Goal: Participate in discussion: Engage in conversation with other users on a specific topic

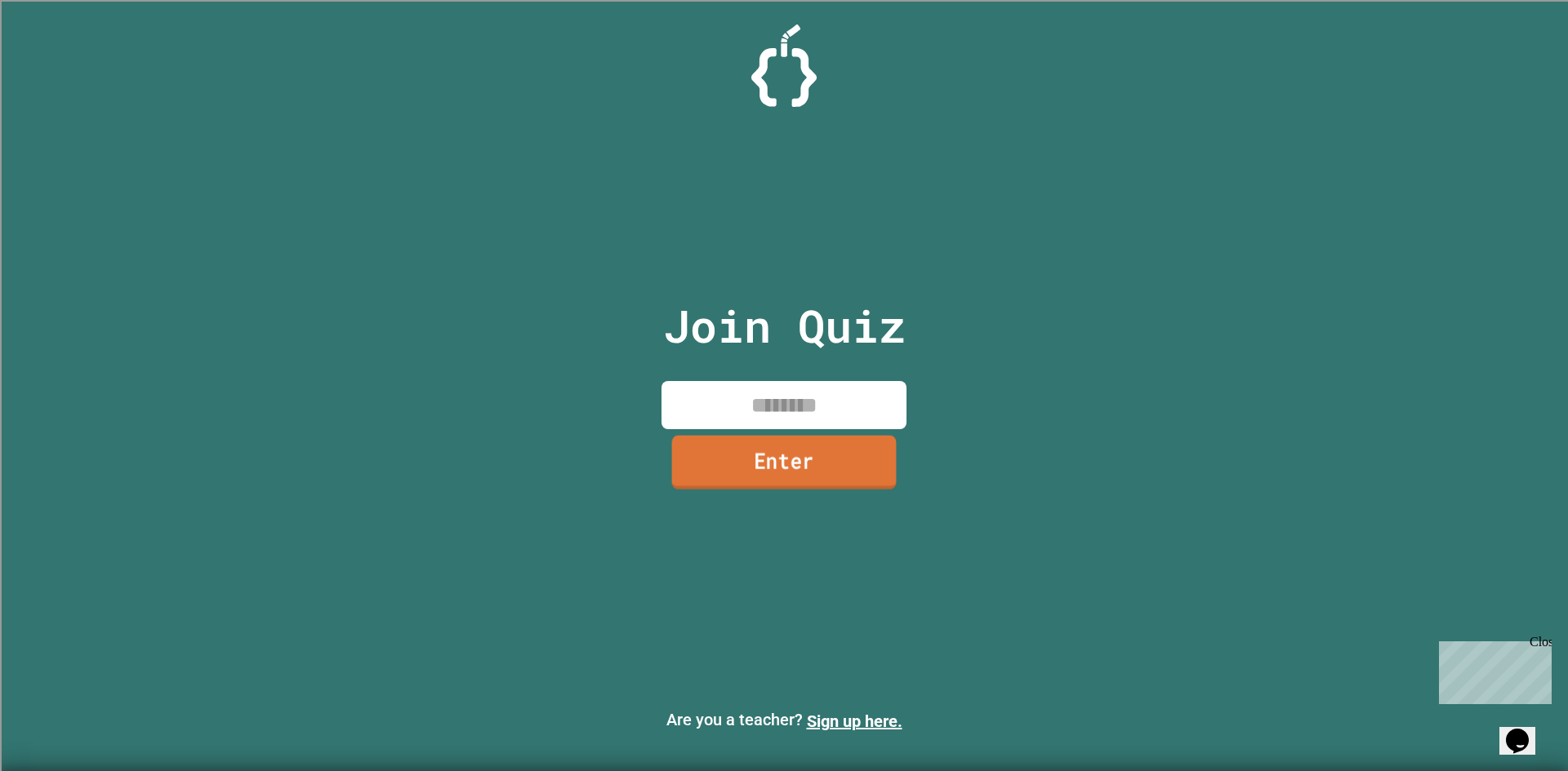
click at [737, 405] on input at bounding box center [784, 405] width 245 height 49
type input "********"
click at [744, 448] on link "Enter" at bounding box center [783, 462] width 236 height 53
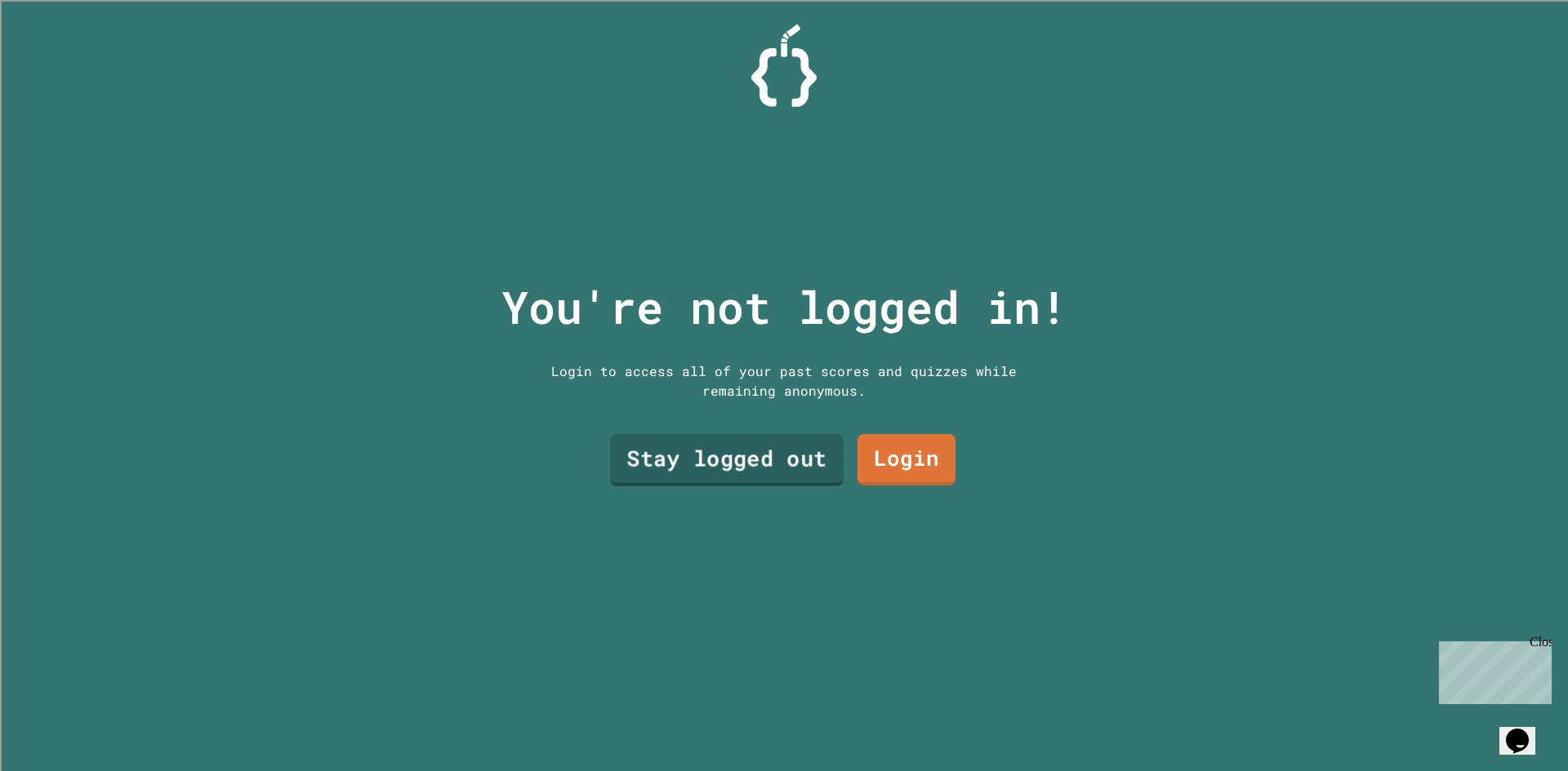
click at [785, 454] on link "Stay logged out" at bounding box center [727, 460] width 233 height 52
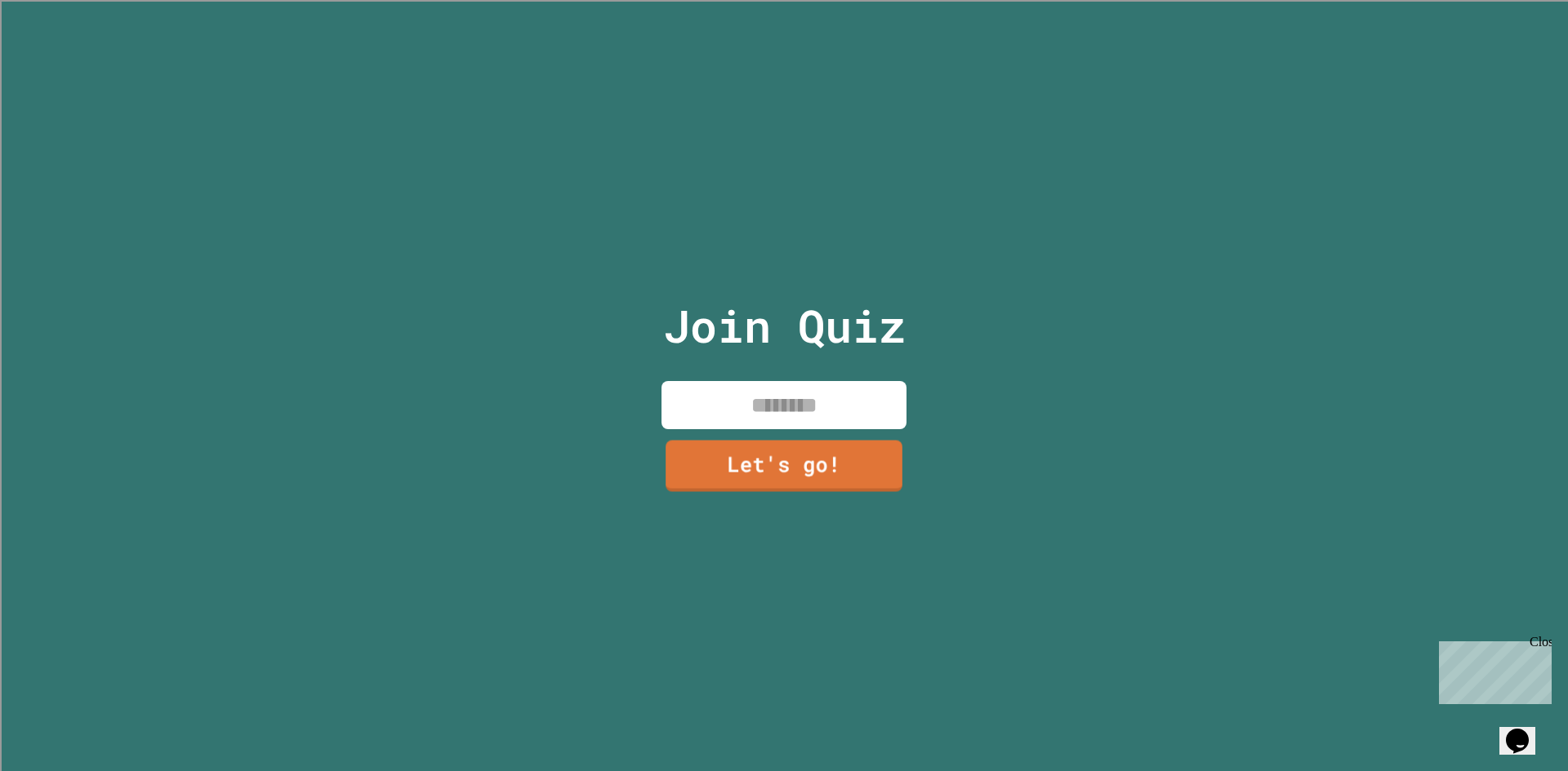
click at [760, 402] on input at bounding box center [784, 405] width 245 height 49
type input "*"
type input "******"
click at [791, 459] on link "Let's go!" at bounding box center [783, 462] width 242 height 53
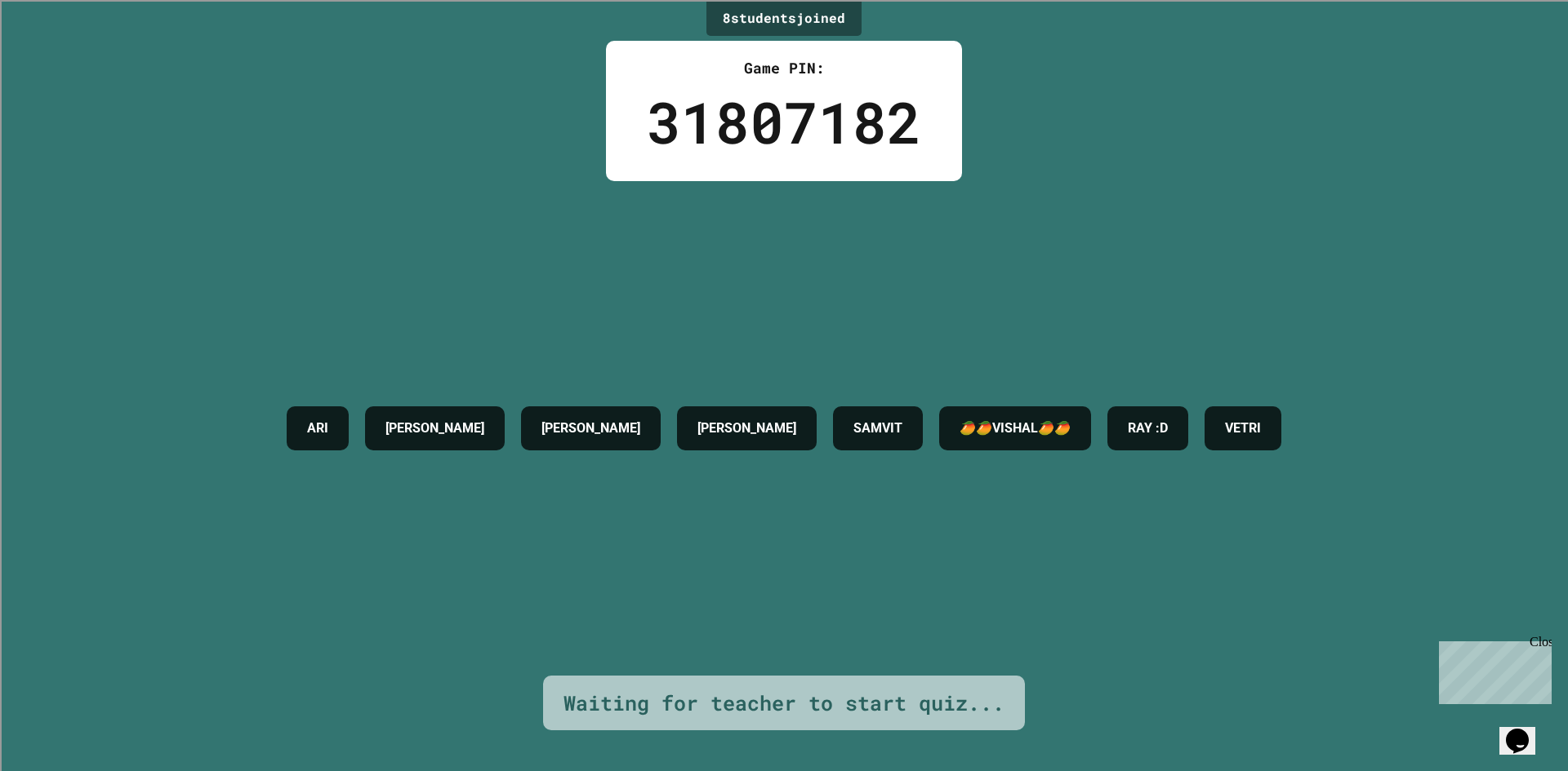
click at [791, 458] on div "[PERSON_NAME] [PERSON_NAME] 🥭🥭VISHAL🥭🥭 RAY :D VETRI" at bounding box center [784, 428] width 1010 height 60
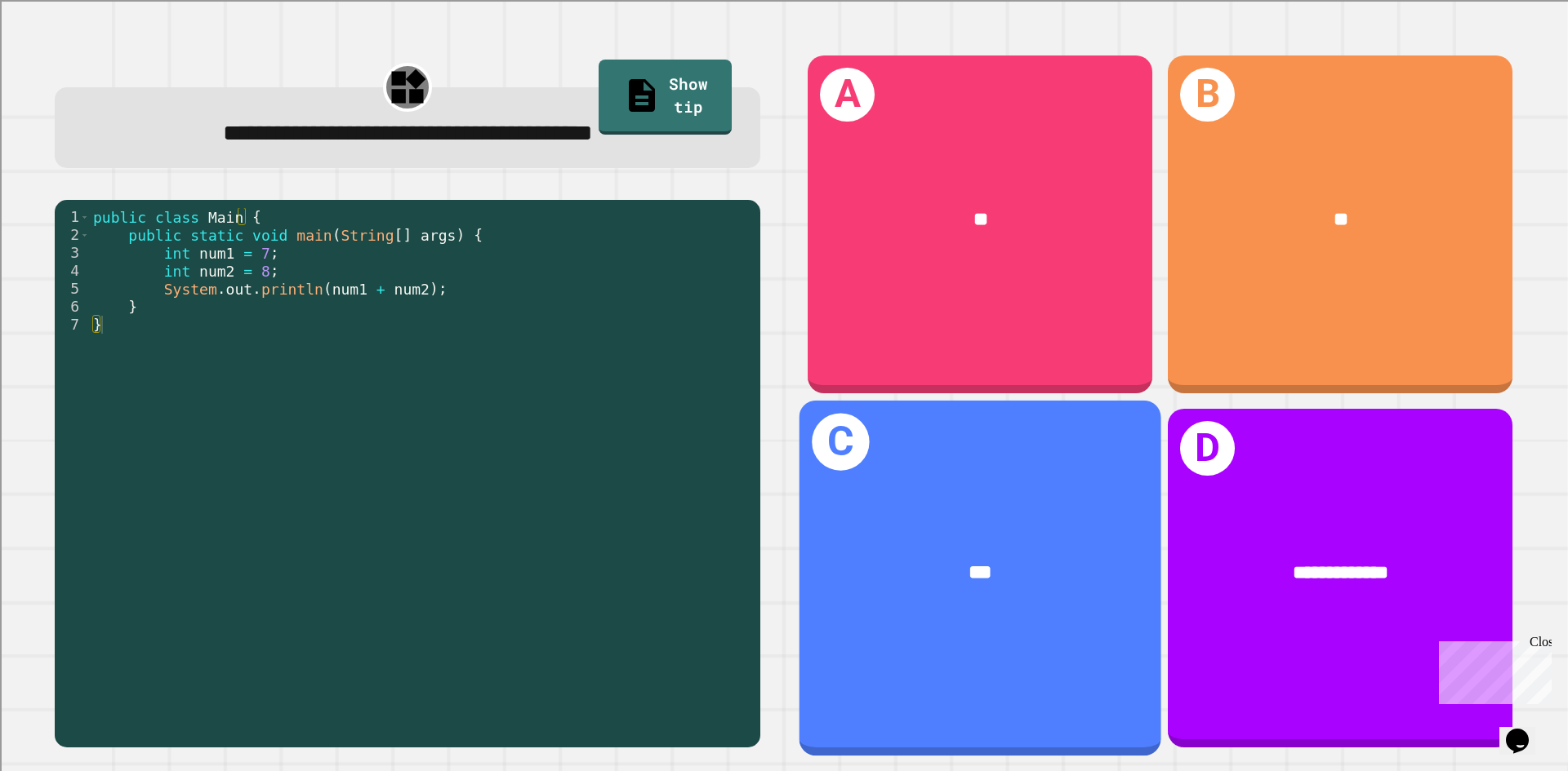
click at [1028, 474] on div "C ***" at bounding box center [980, 579] width 361 height 355
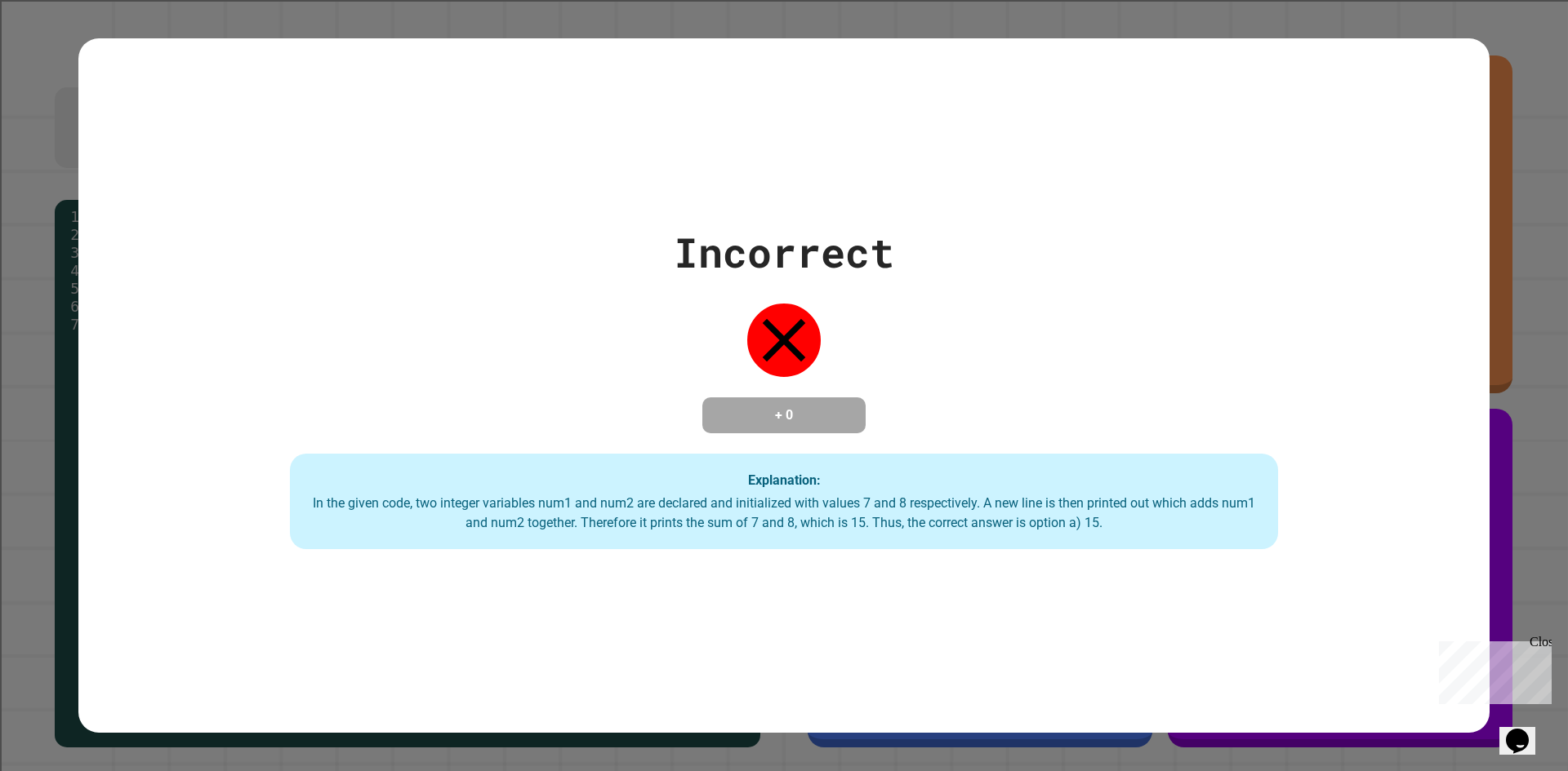
click at [1103, 407] on div "Incorrect + 0 Explanation: In the given code, two integer variables num1 and nu…" at bounding box center [784, 386] width 1411 height 328
click at [958, 497] on div "In the given code, two integer variables num1 and num2 are declared and initial…" at bounding box center [783, 513] width 955 height 39
drag, startPoint x: 990, startPoint y: 504, endPoint x: 1000, endPoint y: 499, distance: 11.2
click at [1000, 499] on div "In the given code, two integer variables num1 and num2 are declared and initial…" at bounding box center [783, 513] width 955 height 39
click at [994, 501] on div "In the given code, two integer variables num1 and num2 are declared and initial…" at bounding box center [783, 513] width 955 height 39
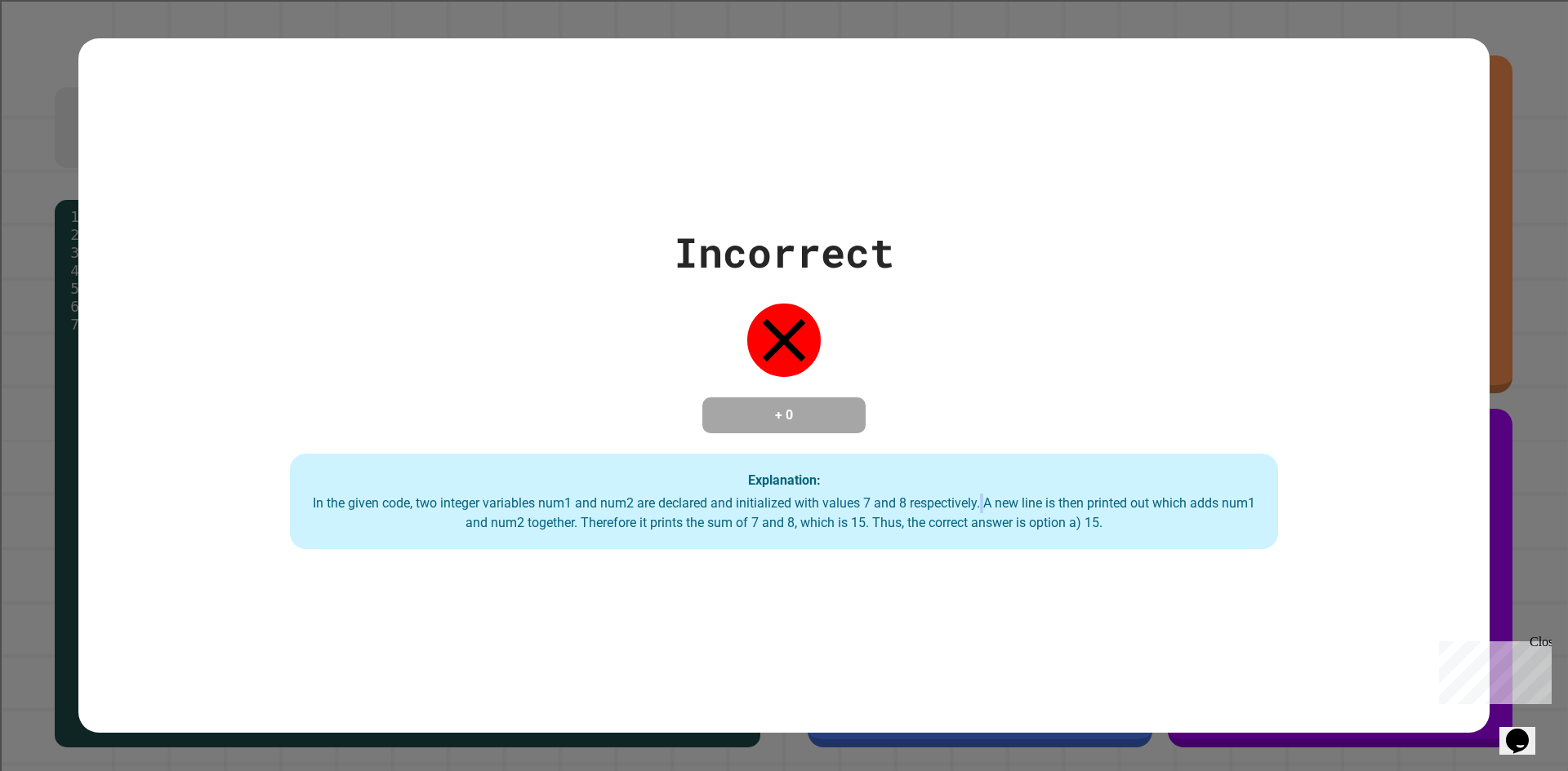
click at [994, 501] on div "In the given code, two integer variables num1 and num2 are declared and initial…" at bounding box center [783, 513] width 955 height 39
click at [1004, 503] on div "In the given code, two integer variables num1 and num2 are declared and initial…" at bounding box center [783, 513] width 955 height 39
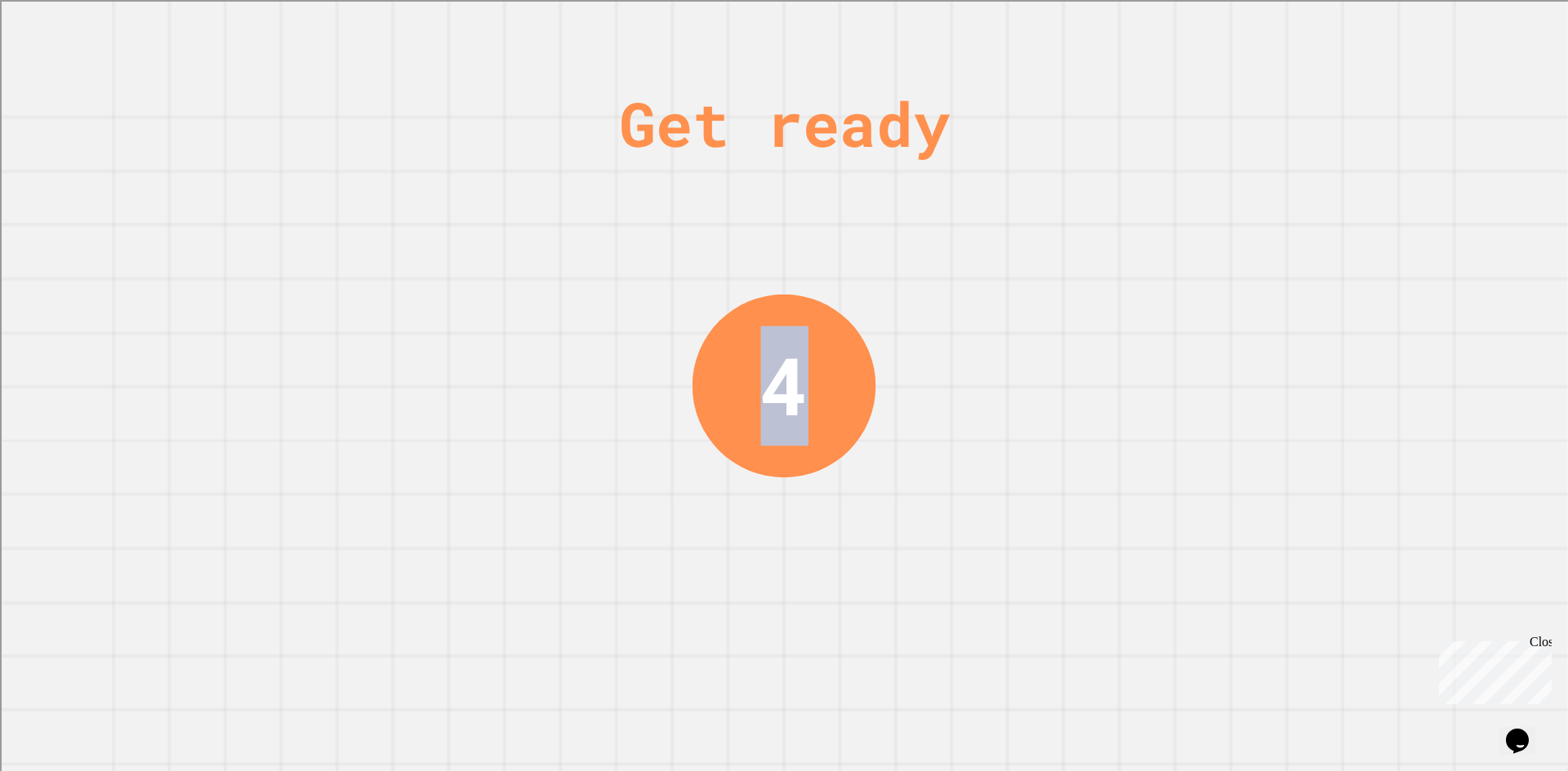
drag, startPoint x: 784, startPoint y: 374, endPoint x: 773, endPoint y: 375, distance: 11.0
click at [773, 375] on div "4" at bounding box center [783, 386] width 48 height 119
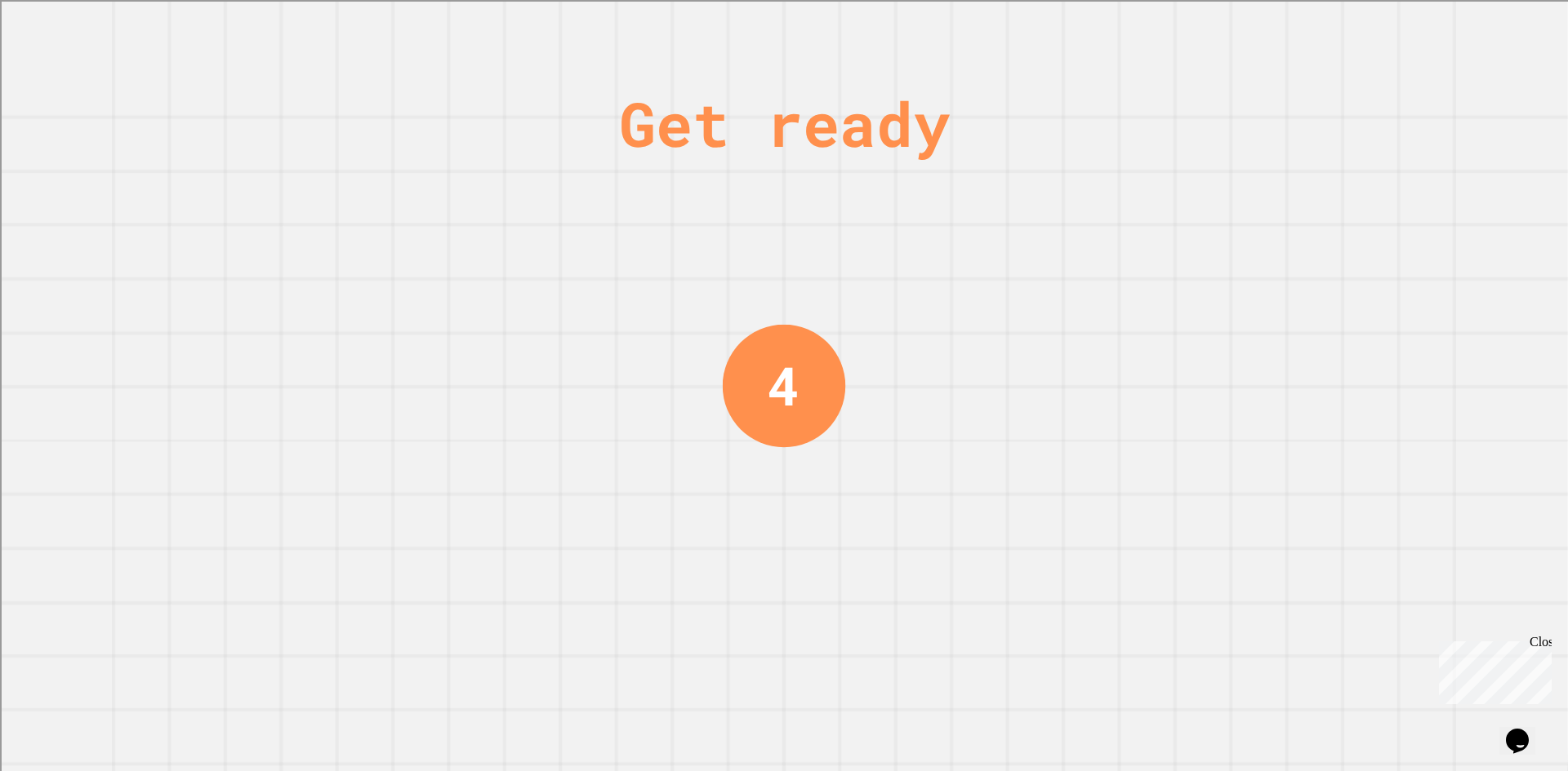
click at [777, 371] on div "4" at bounding box center [783, 386] width 32 height 80
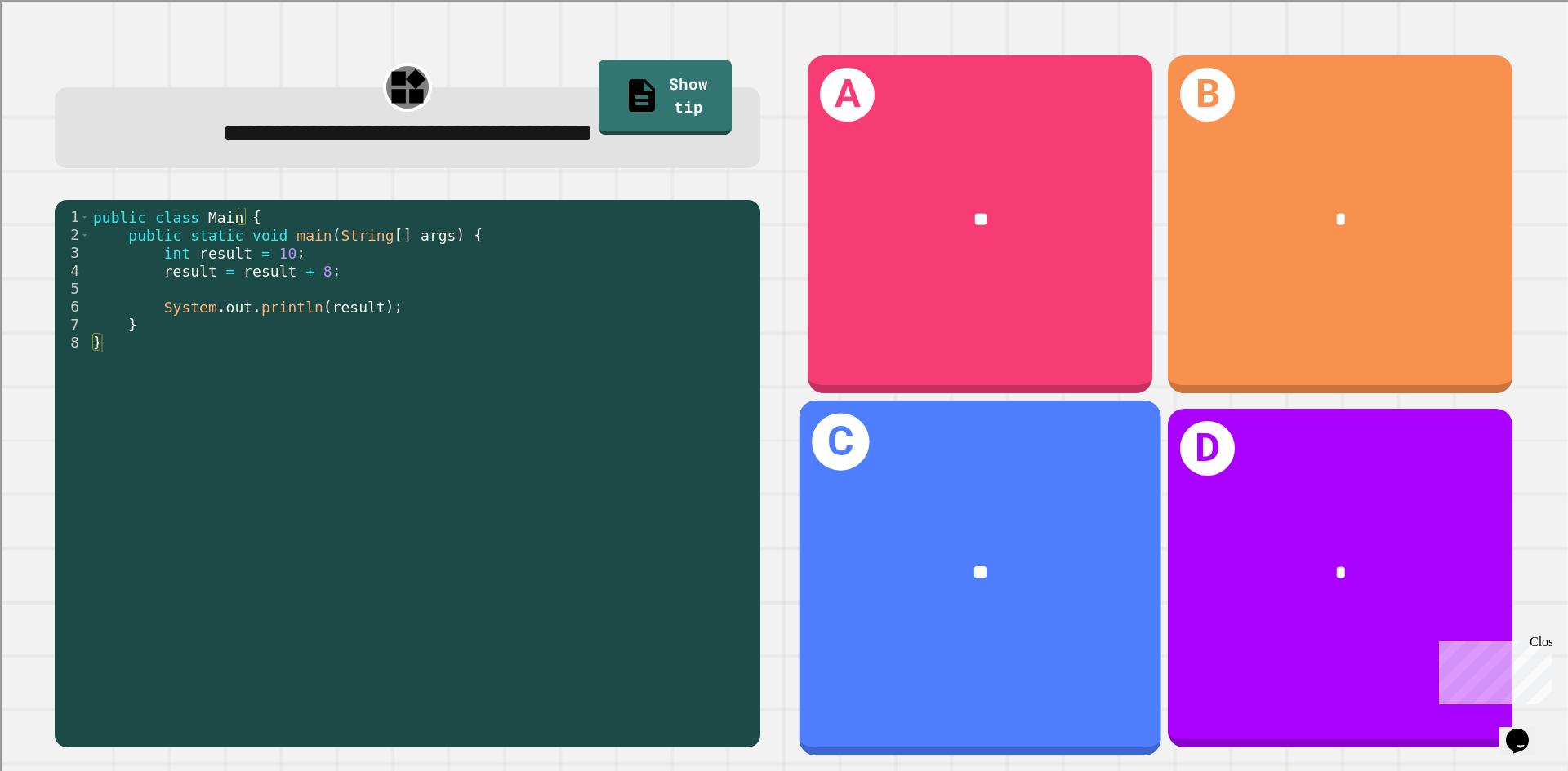
click at [950, 559] on div "**" at bounding box center [980, 574] width 282 height 30
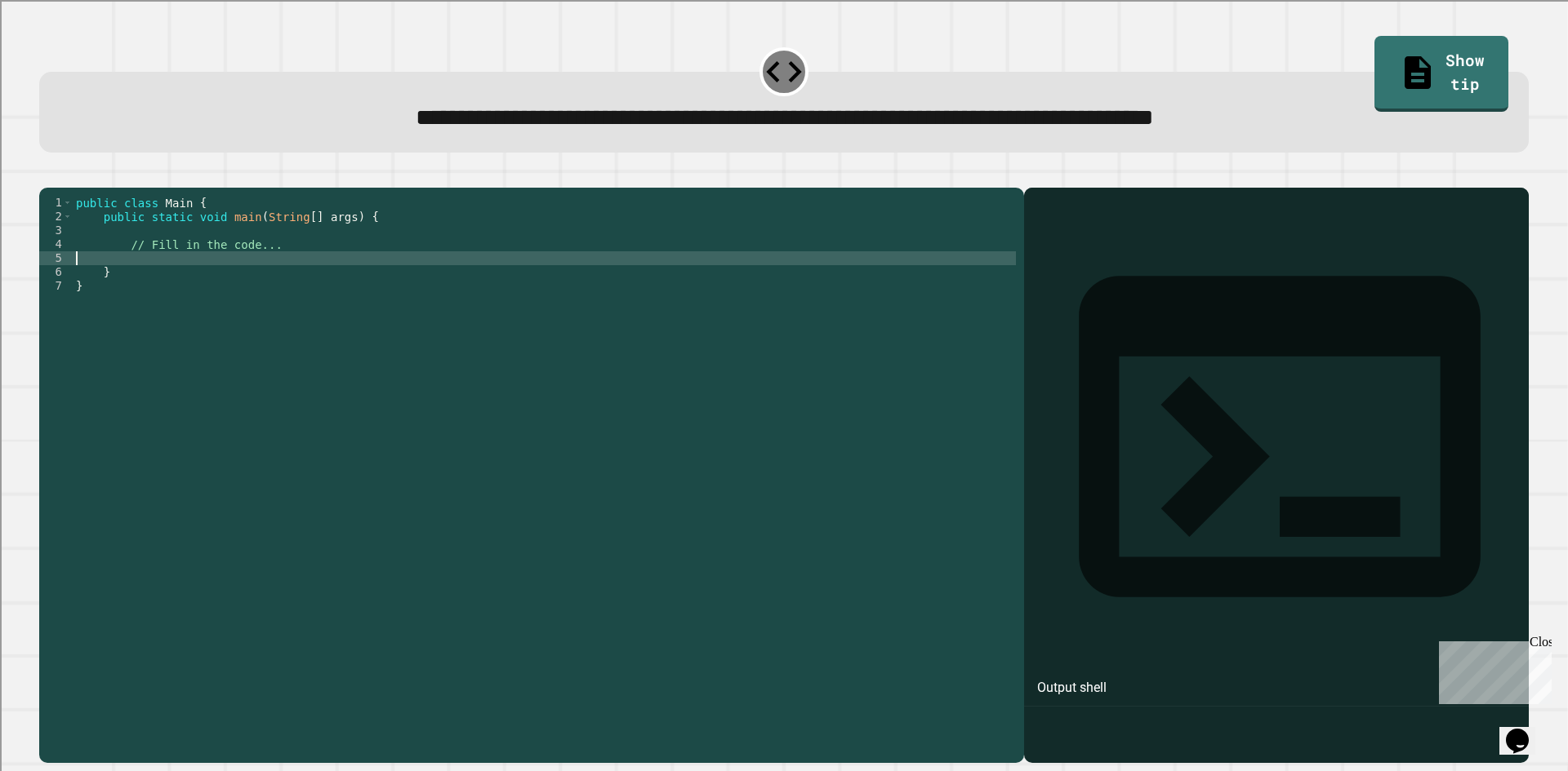
click at [290, 278] on div "public class Main { public static void main ( String [ ] args ) { // Fill in th…" at bounding box center [544, 459] width 943 height 527
type textarea "*"
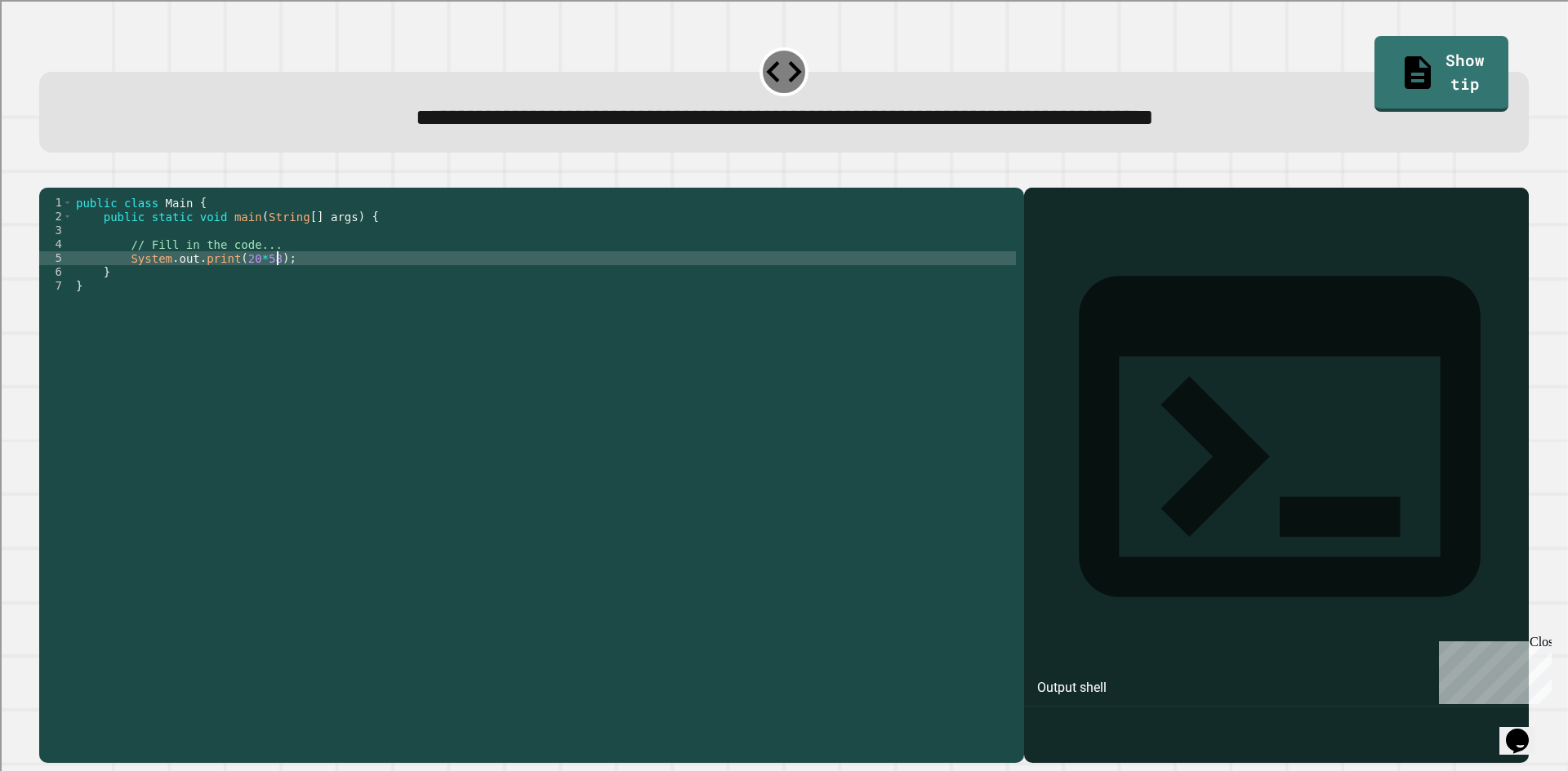
type textarea "**********"
click at [48, 175] on icon "button" at bounding box center [48, 175] width 0 height 0
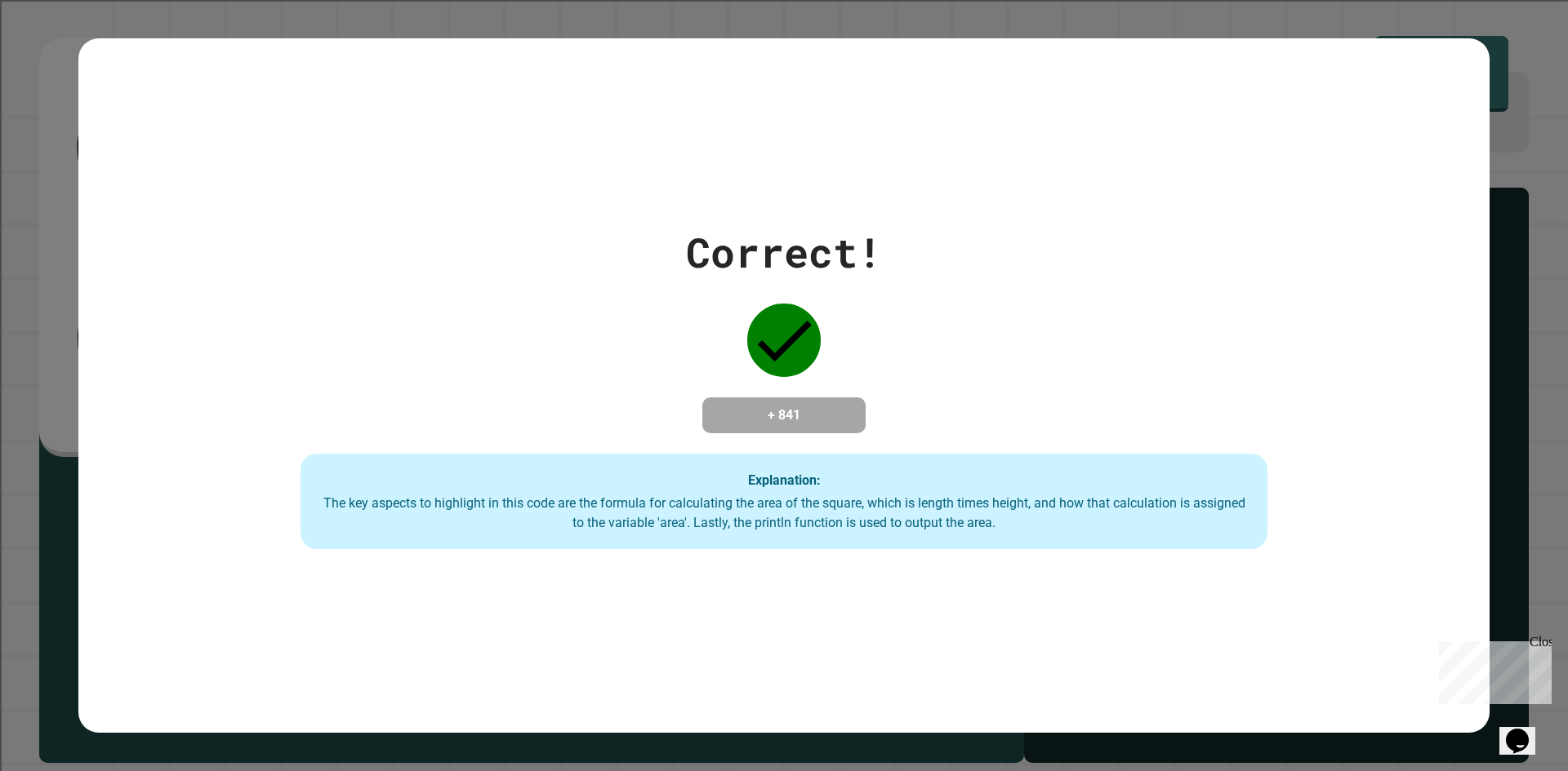
click at [489, 321] on div "Correct! + 841 Explanation: The key aspects to highlight in this code are the f…" at bounding box center [784, 386] width 1381 height 328
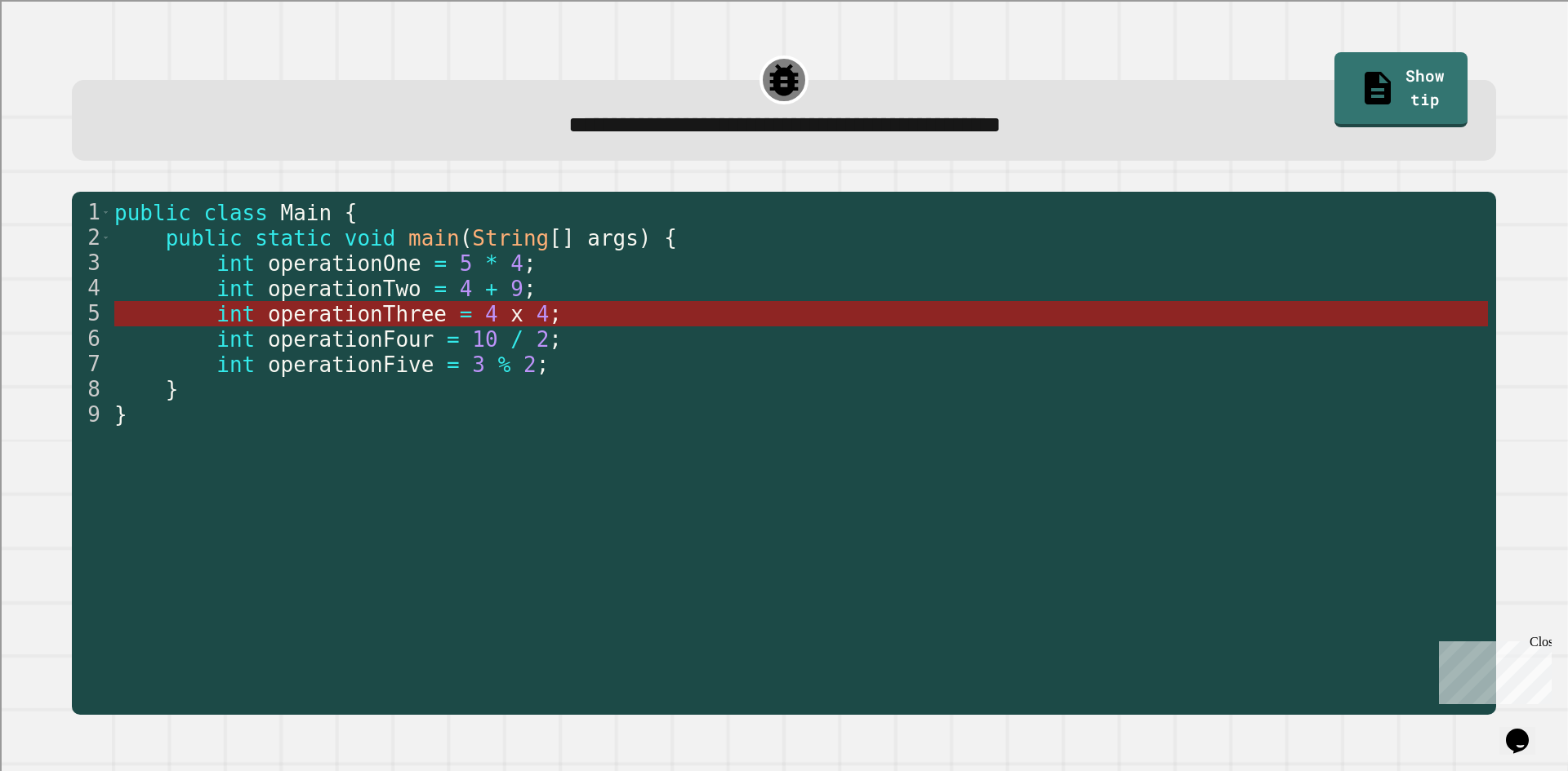
click at [535, 321] on span "4" at bounding box center [541, 314] width 13 height 24
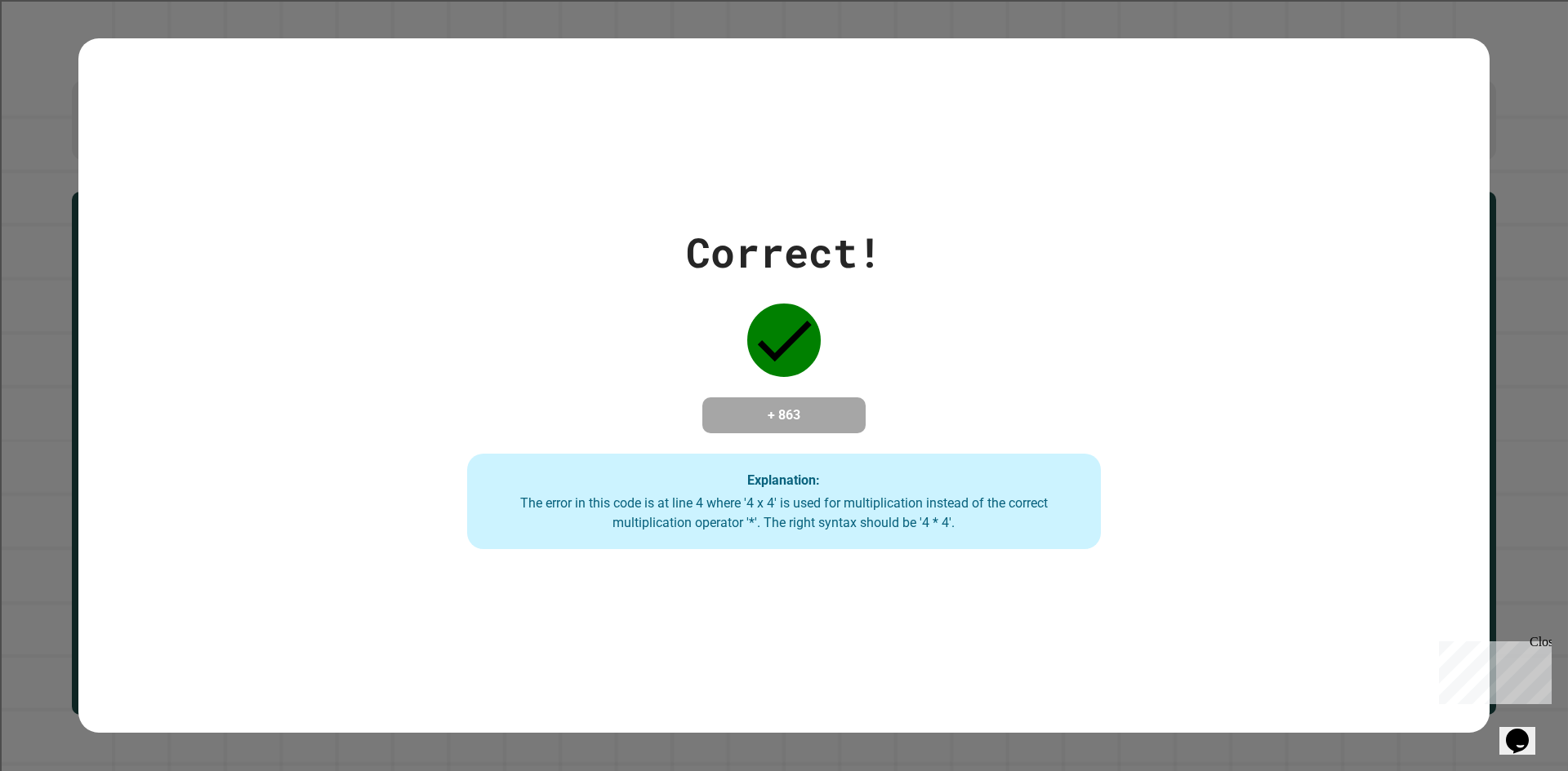
click at [733, 432] on div "+ 863" at bounding box center [784, 415] width 163 height 36
click at [730, 437] on div "Correct! + 863 Explanation: The error in this code is at line 4 where '4 x 4' i…" at bounding box center [784, 386] width 905 height 328
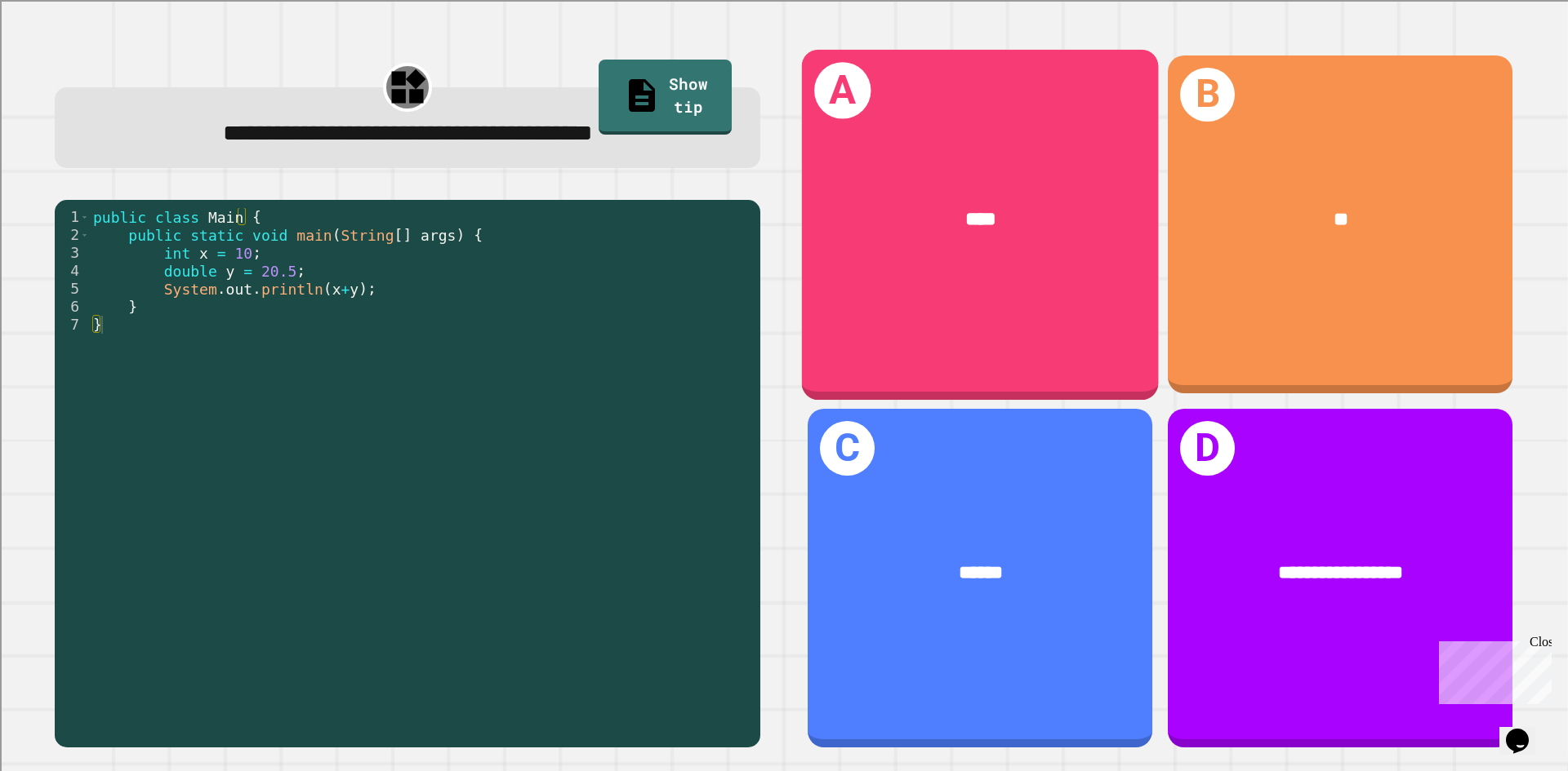
click at [990, 284] on div "A ****" at bounding box center [979, 223] width 357 height 351
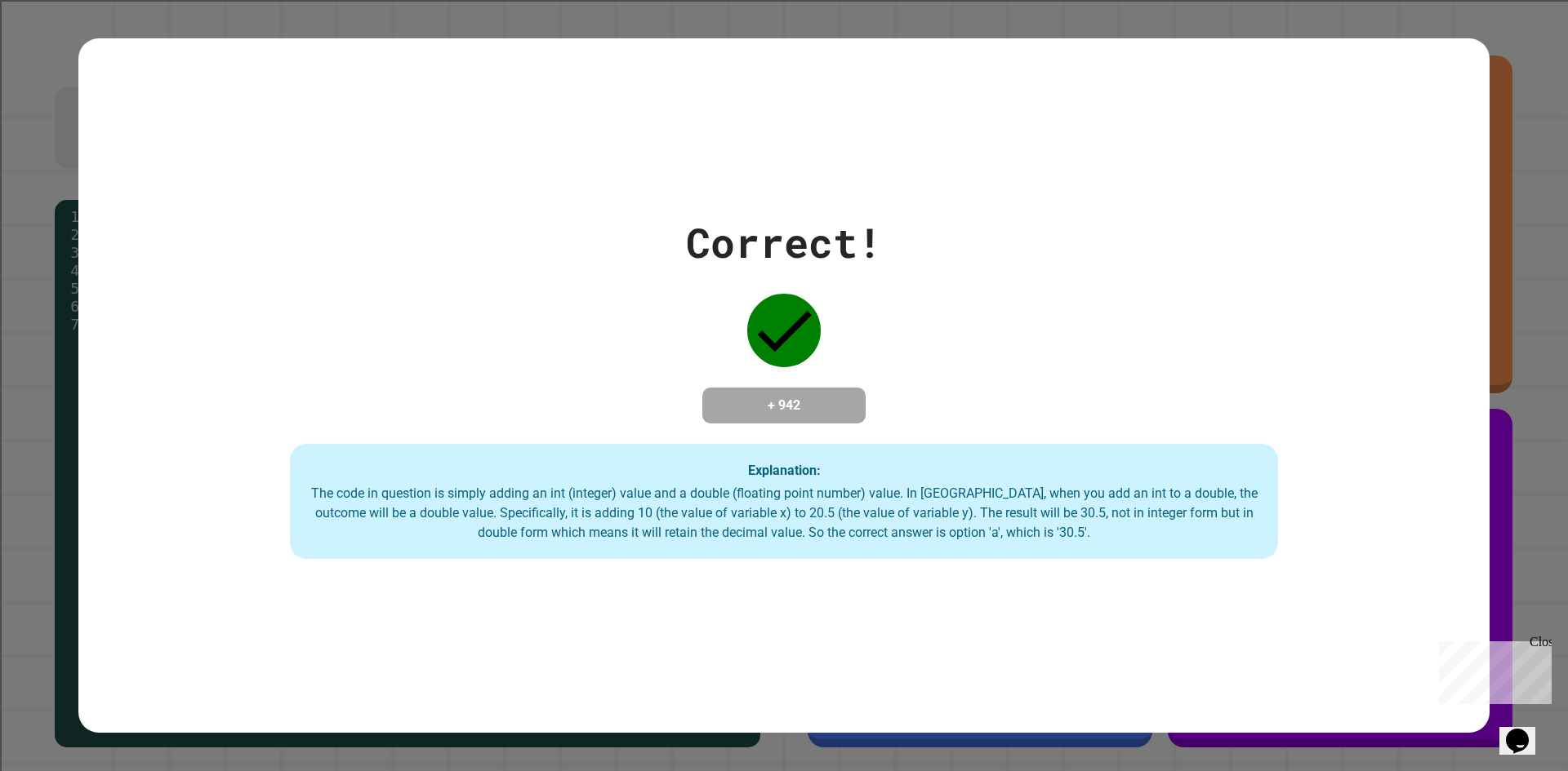
click at [907, 443] on div "Correct! + 942 Explanation: The code in question is simply adding an int (integ…" at bounding box center [784, 386] width 1411 height 348
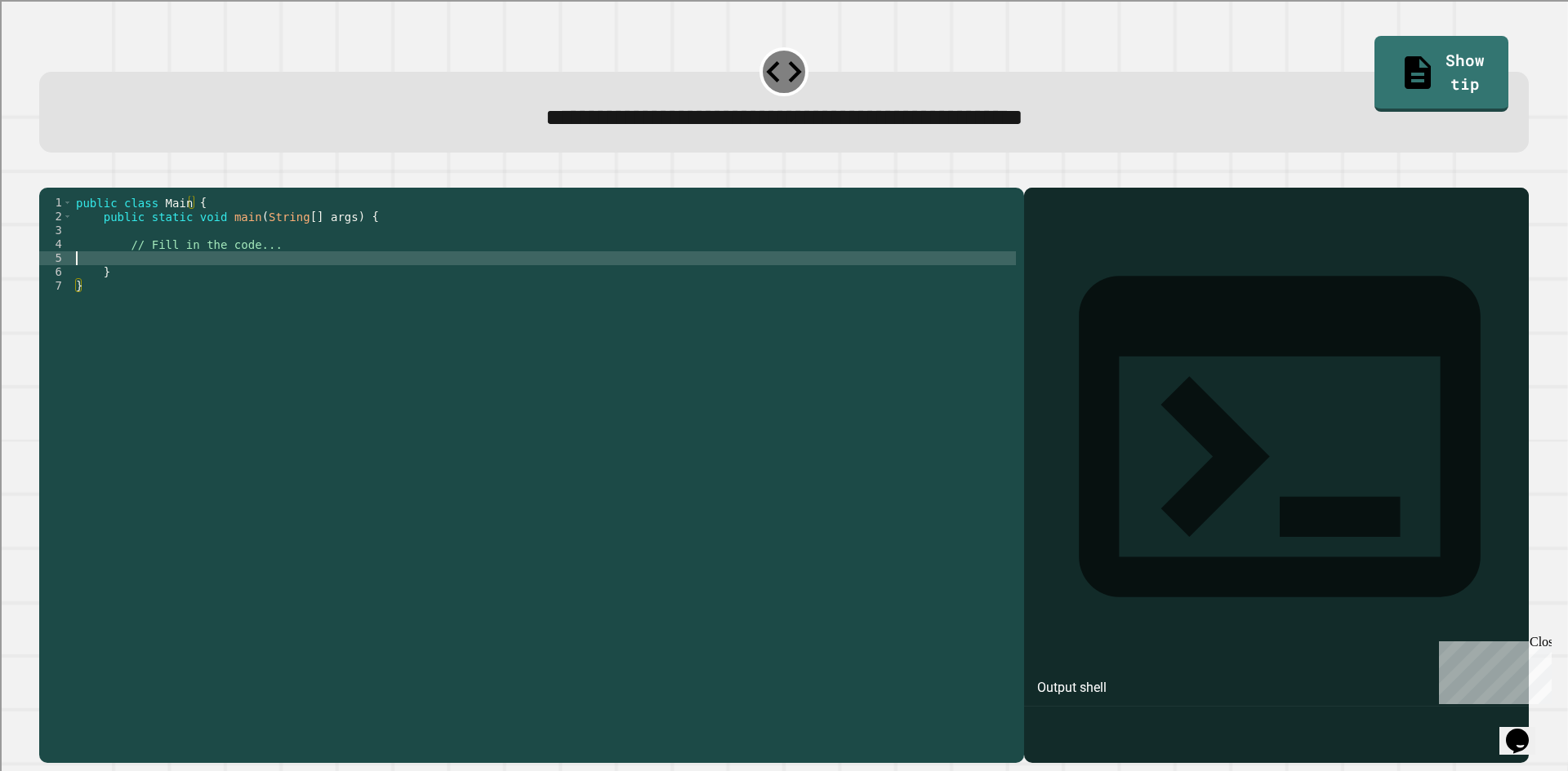
click at [241, 278] on div "public class Main { public static void main ( String [ ] args ) { // Fill in th…" at bounding box center [544, 459] width 943 height 527
type textarea "**********"
click at [48, 175] on button "button" at bounding box center [48, 175] width 0 height 0
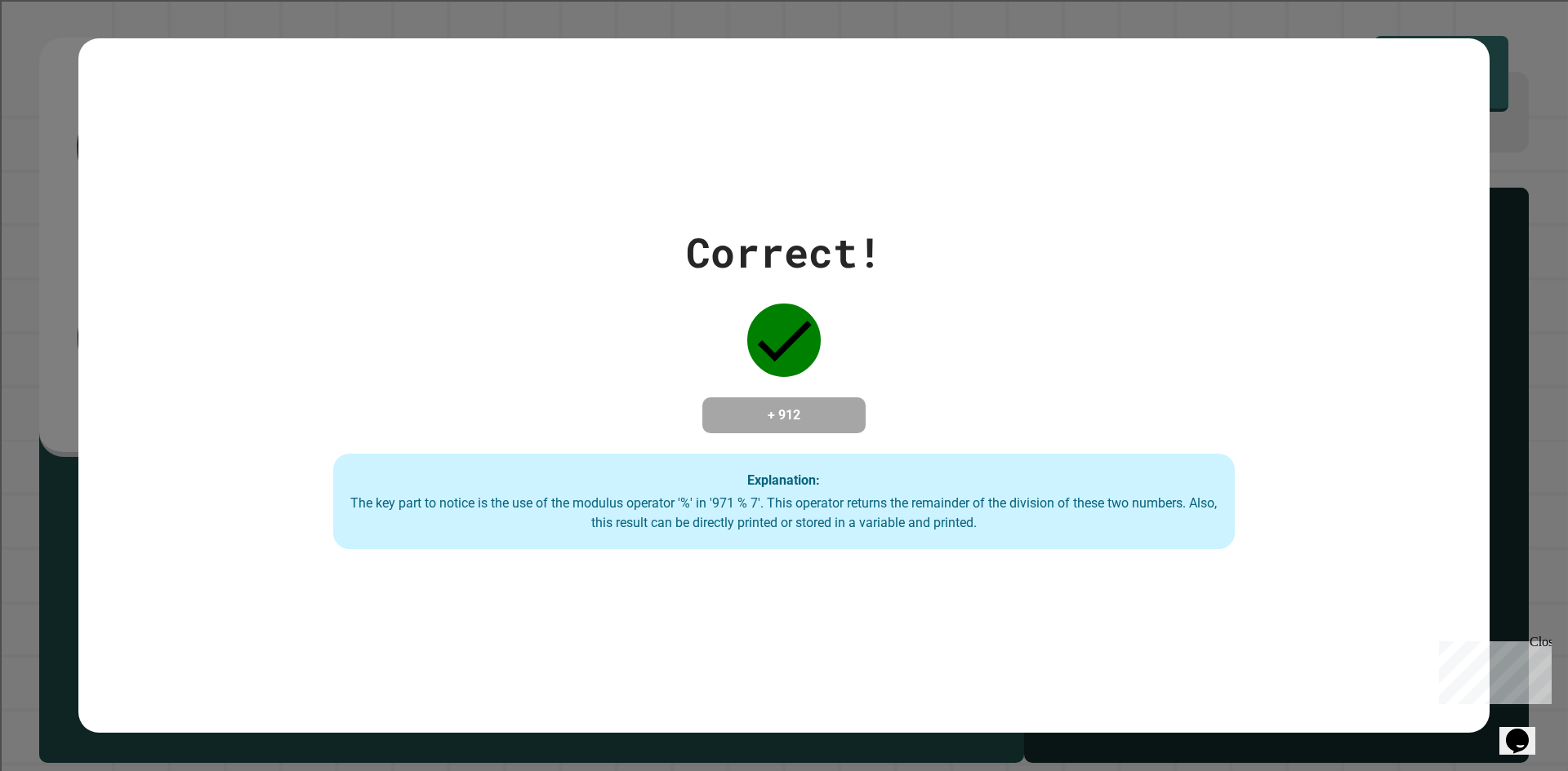
click at [625, 499] on div "The key part to notice is the use of the modulus operator '%' in '971 % 7'. Thi…" at bounding box center [784, 513] width 869 height 39
click at [730, 493] on div "Explanation: The key part to notice is the use of the modulus operator '%' in '…" at bounding box center [784, 501] width 902 height 96
click at [748, 517] on div "The key part to notice is the use of the modulus operator '%' in '971 % 7'. Thi…" at bounding box center [784, 513] width 869 height 39
click at [748, 516] on div "The key part to notice is the use of the modulus operator '%' in '971 % 7'. Thi…" at bounding box center [784, 513] width 869 height 39
click at [824, 501] on div "The key part to notice is the use of the modulus operator '%' in '971 % 7'. Thi…" at bounding box center [784, 513] width 869 height 39
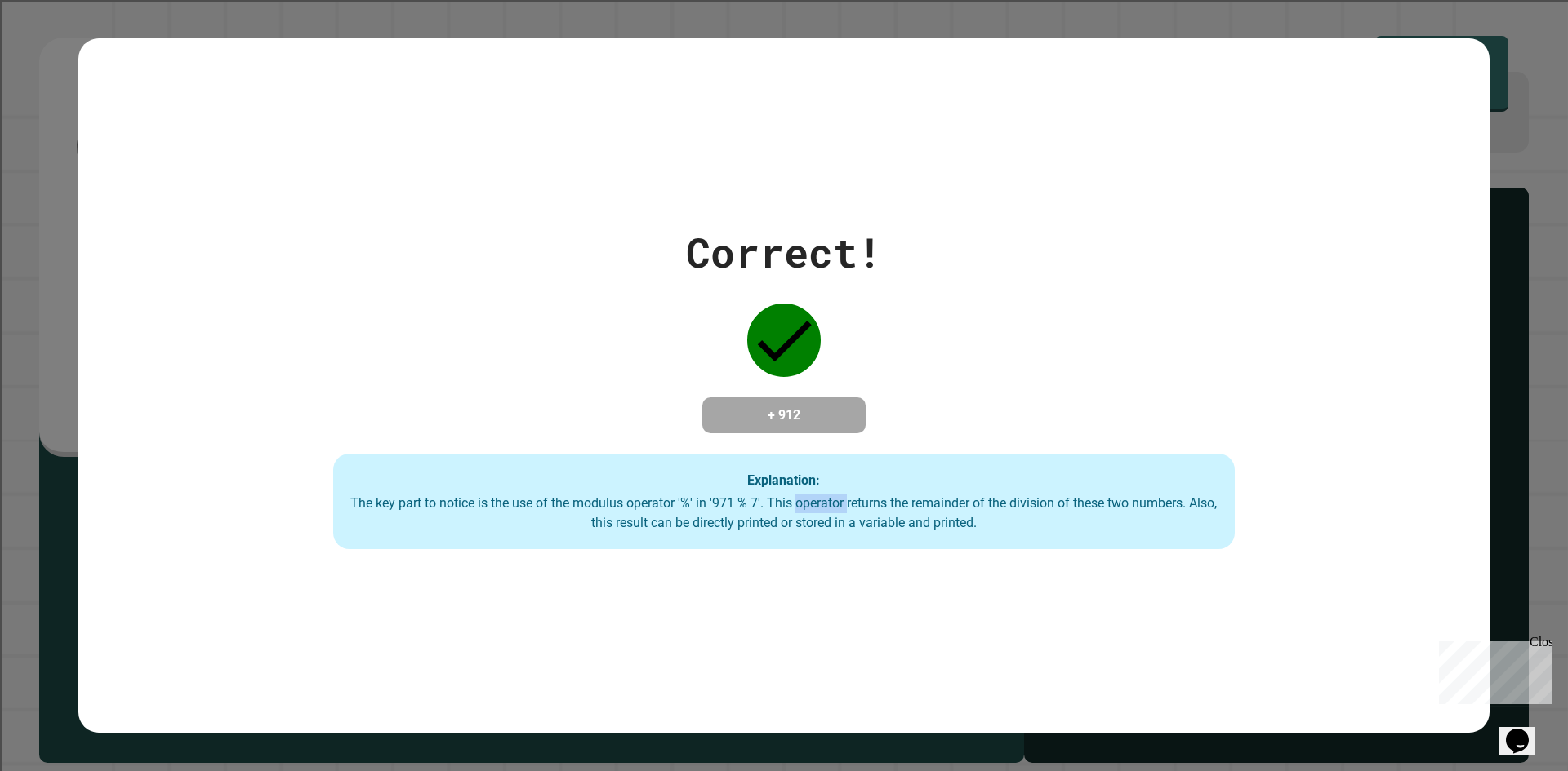
click at [824, 501] on div "The key part to notice is the use of the modulus operator '%' in '971 % 7'. Thi…" at bounding box center [784, 513] width 869 height 39
click at [845, 510] on div "The key part to notice is the use of the modulus operator '%' in '971 % 7'. Thi…" at bounding box center [784, 513] width 869 height 39
click at [836, 504] on div "The key part to notice is the use of the modulus operator '%' in '971 % 7'. Thi…" at bounding box center [784, 513] width 869 height 39
click at [841, 505] on div "The key part to notice is the use of the modulus operator '%' in '971 % 7'. Thi…" at bounding box center [784, 513] width 869 height 39
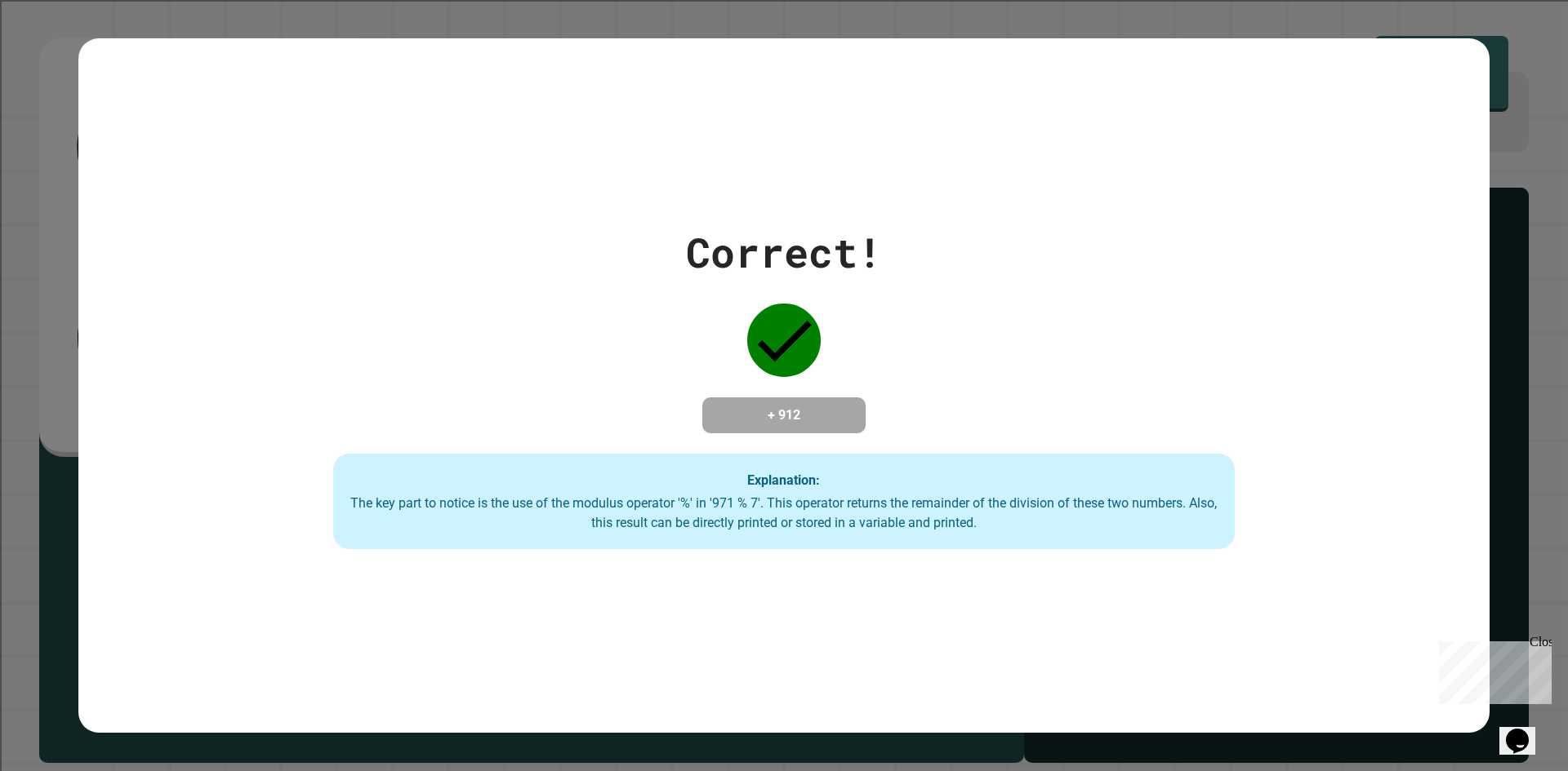
click at [839, 529] on div "The key part to notice is the use of the modulus operator '%' in '971 % 7'. Thi…" at bounding box center [784, 513] width 869 height 39
click at [816, 429] on div "+ 912" at bounding box center [784, 415] width 163 height 36
click at [790, 406] on h4 "+ 912" at bounding box center [784, 416] width 130 height 19
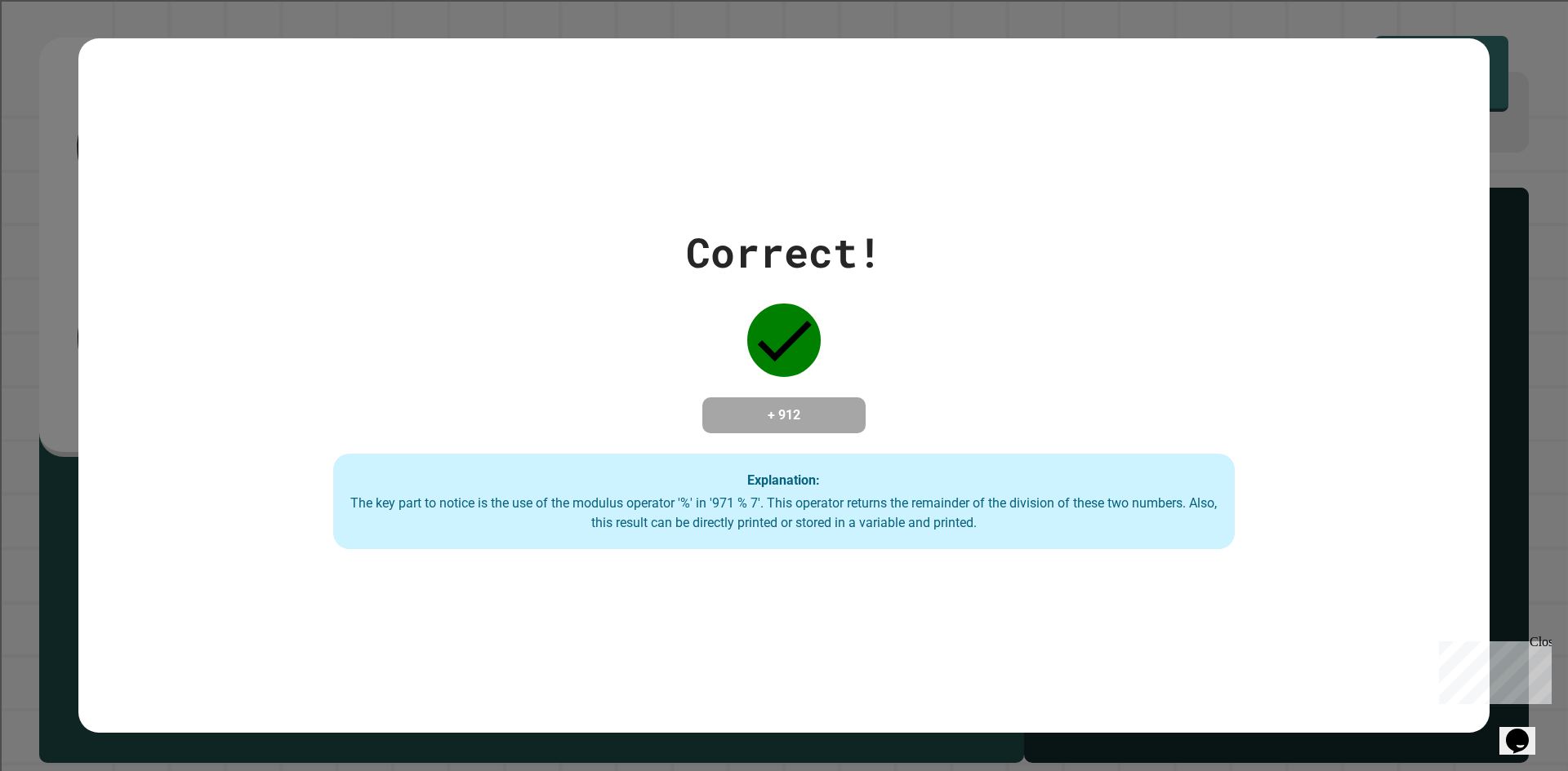
click at [761, 407] on h4 "+ 912" at bounding box center [784, 416] width 130 height 19
drag, startPoint x: 780, startPoint y: 351, endPoint x: 775, endPoint y: 322, distance: 29.4
click at [779, 330] on icon at bounding box center [784, 341] width 74 height 74
click at [775, 322] on icon at bounding box center [784, 341] width 74 height 74
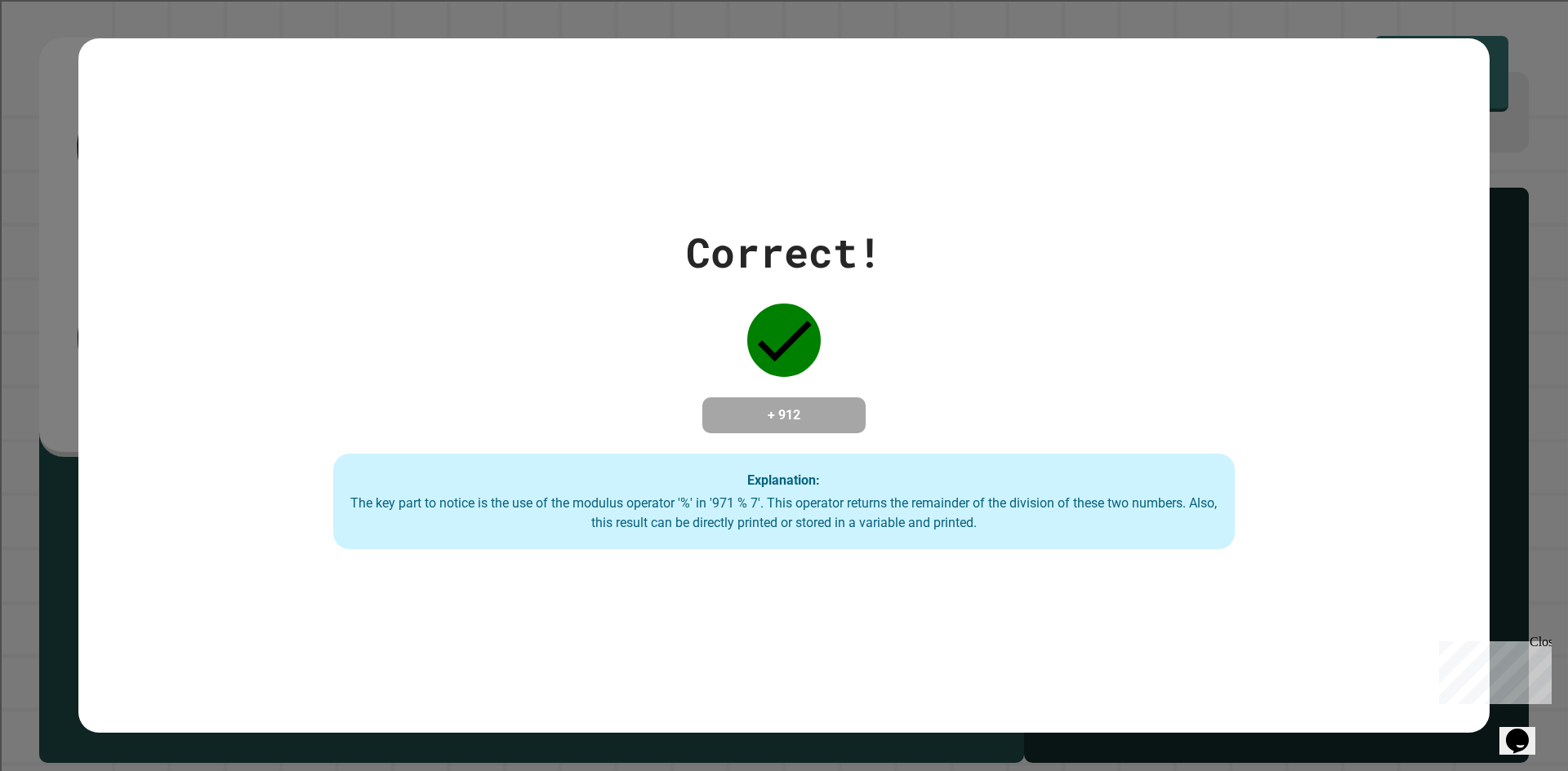
click at [760, 205] on div "Correct! + 912 Explanation: The key part to notice is the use of the modulus op…" at bounding box center [784, 386] width 1411 height 694
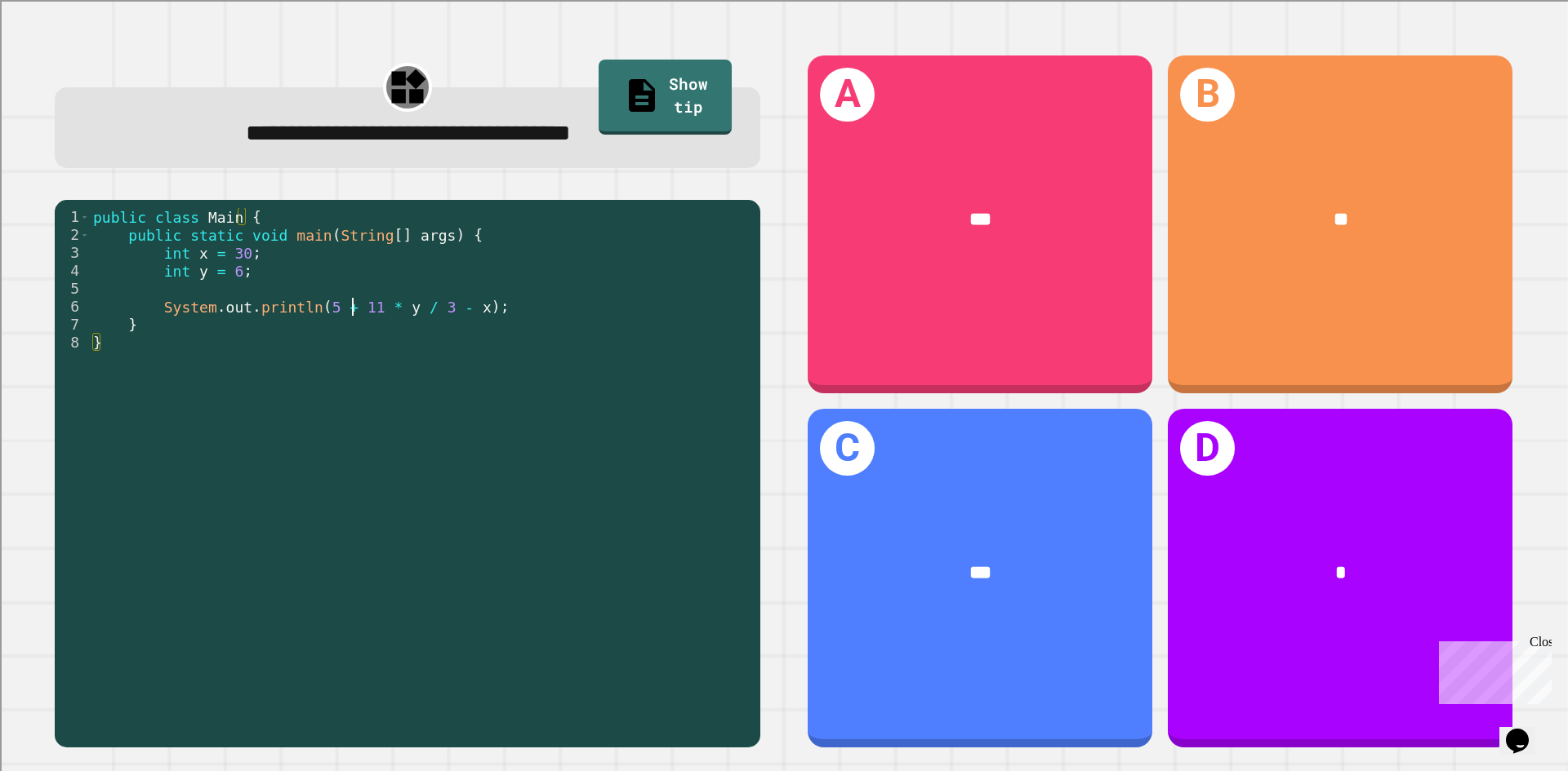
click at [353, 315] on div "public class Main { public static void main ( String [ ] args ) { int x = 30 ; …" at bounding box center [421, 468] width 663 height 520
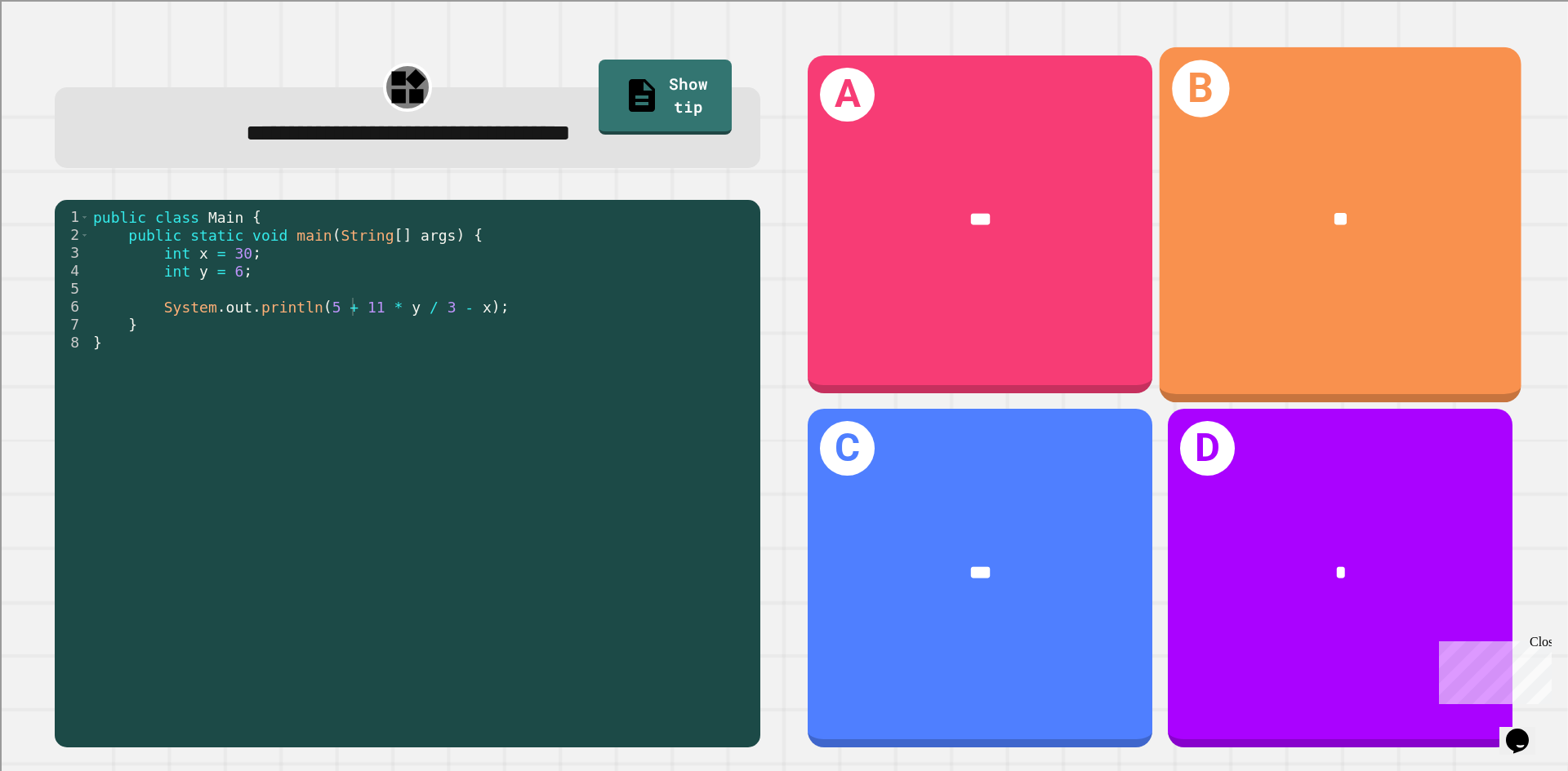
click at [1303, 205] on div "**" at bounding box center [1341, 219] width 282 height 30
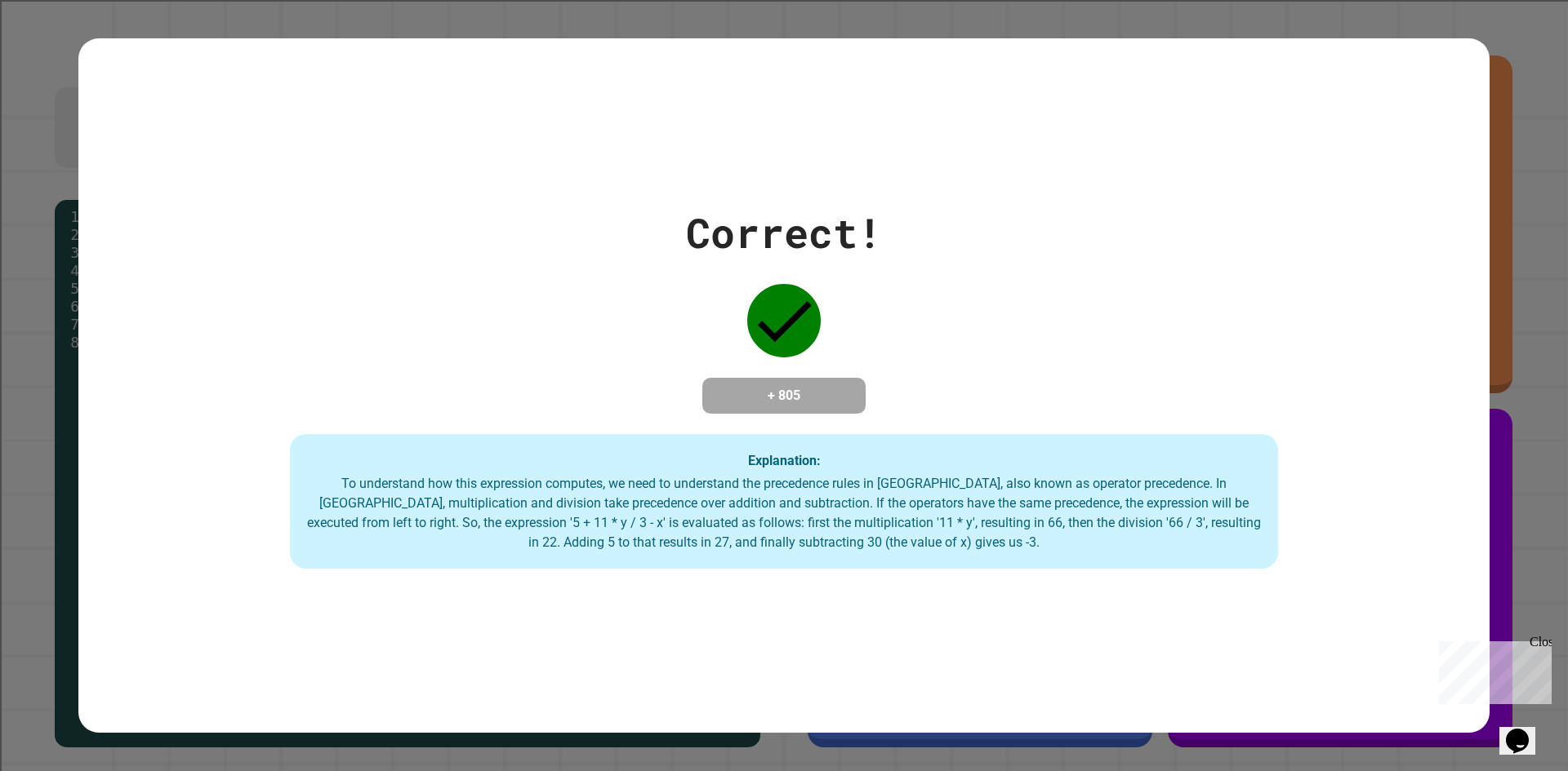
click at [1087, 526] on div "To understand how this expression computes, we need to understand the precedenc…" at bounding box center [783, 513] width 955 height 79
click at [1093, 526] on div "To understand how this expression computes, we need to understand the precedenc…" at bounding box center [783, 513] width 955 height 79
click at [842, 553] on div "To understand how this expression computes, we need to understand the precedenc…" at bounding box center [783, 513] width 955 height 79
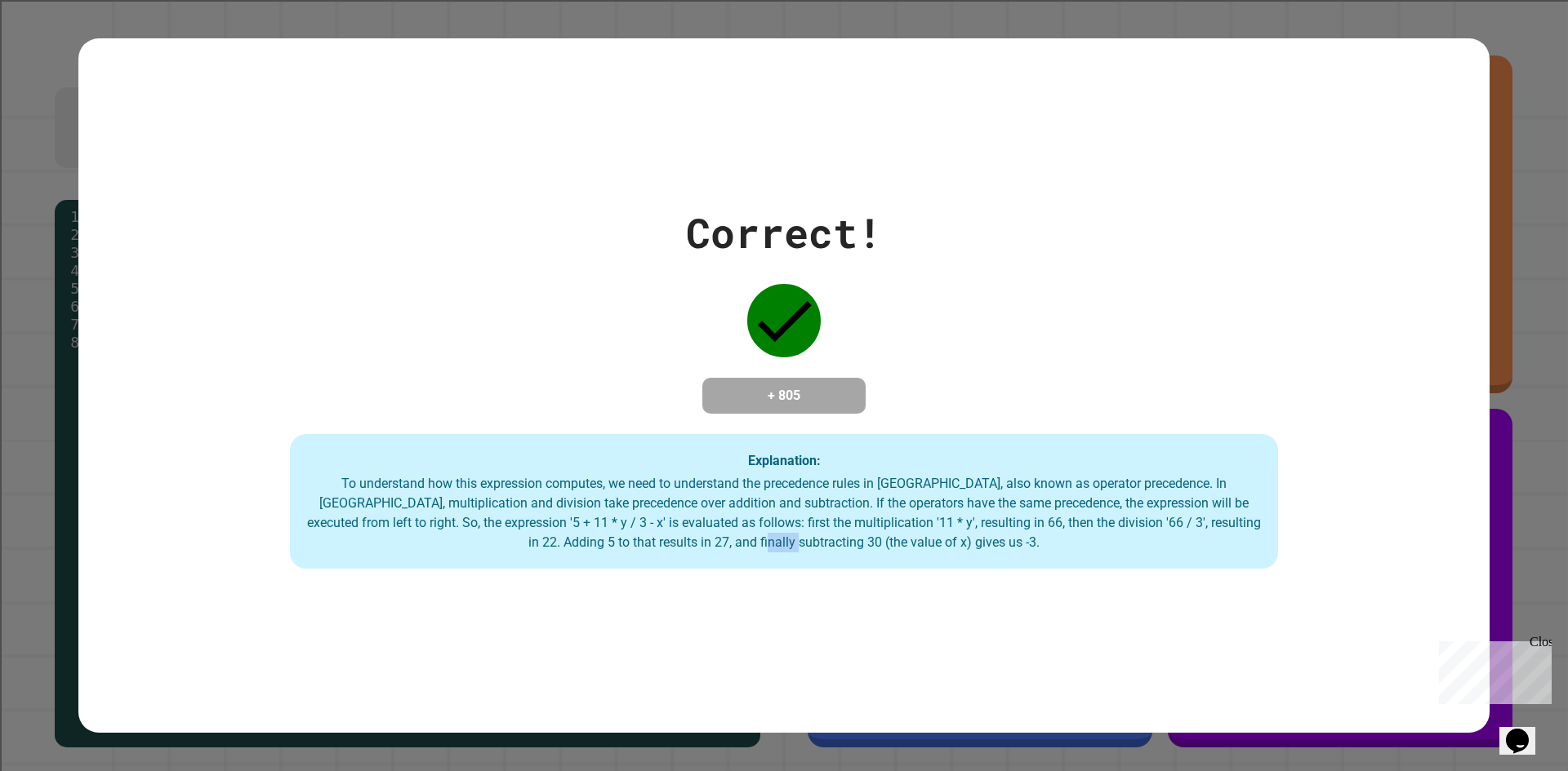
click at [842, 553] on div "To understand how this expression computes, we need to understand the precedenc…" at bounding box center [783, 513] width 955 height 79
click at [446, 526] on div "To understand how this expression computes, we need to understand the precedenc…" at bounding box center [783, 513] width 955 height 79
click at [757, 546] on div "To understand how this expression computes, we need to understand the precedenc…" at bounding box center [783, 513] width 955 height 79
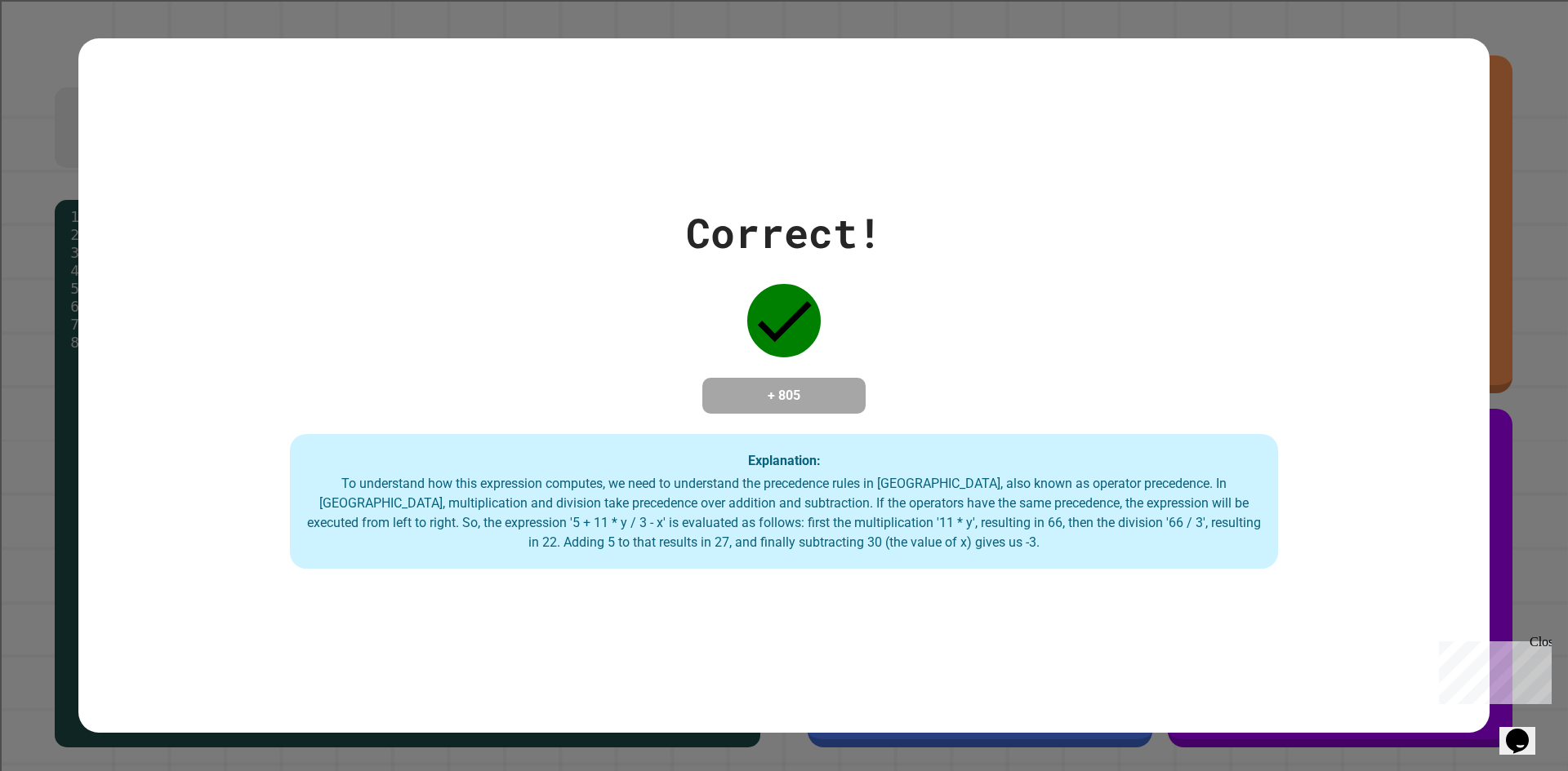
click at [812, 546] on div "To understand how this expression computes, we need to understand the precedenc…" at bounding box center [783, 513] width 955 height 79
click at [853, 529] on div "To understand how this expression computes, we need to understand the precedenc…" at bounding box center [783, 513] width 955 height 79
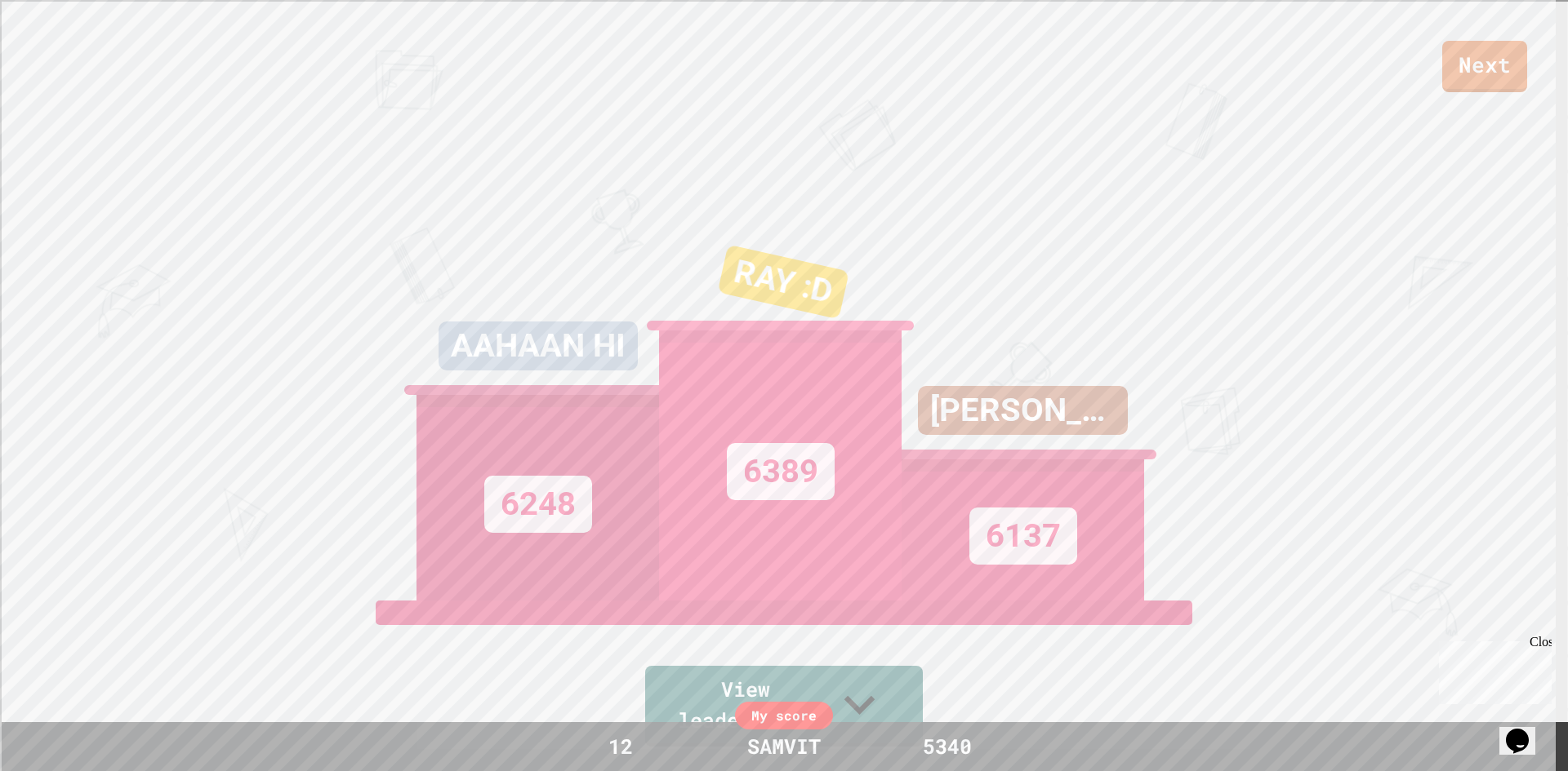
click at [791, 297] on div "RAY :D" at bounding box center [782, 282] width 131 height 75
click at [791, 297] on div "RAY :D" at bounding box center [782, 282] width 130 height 69
click at [803, 308] on div "RAY :D" at bounding box center [778, 282] width 130 height 69
click at [803, 308] on div "RAY :D" at bounding box center [782, 282] width 130 height 69
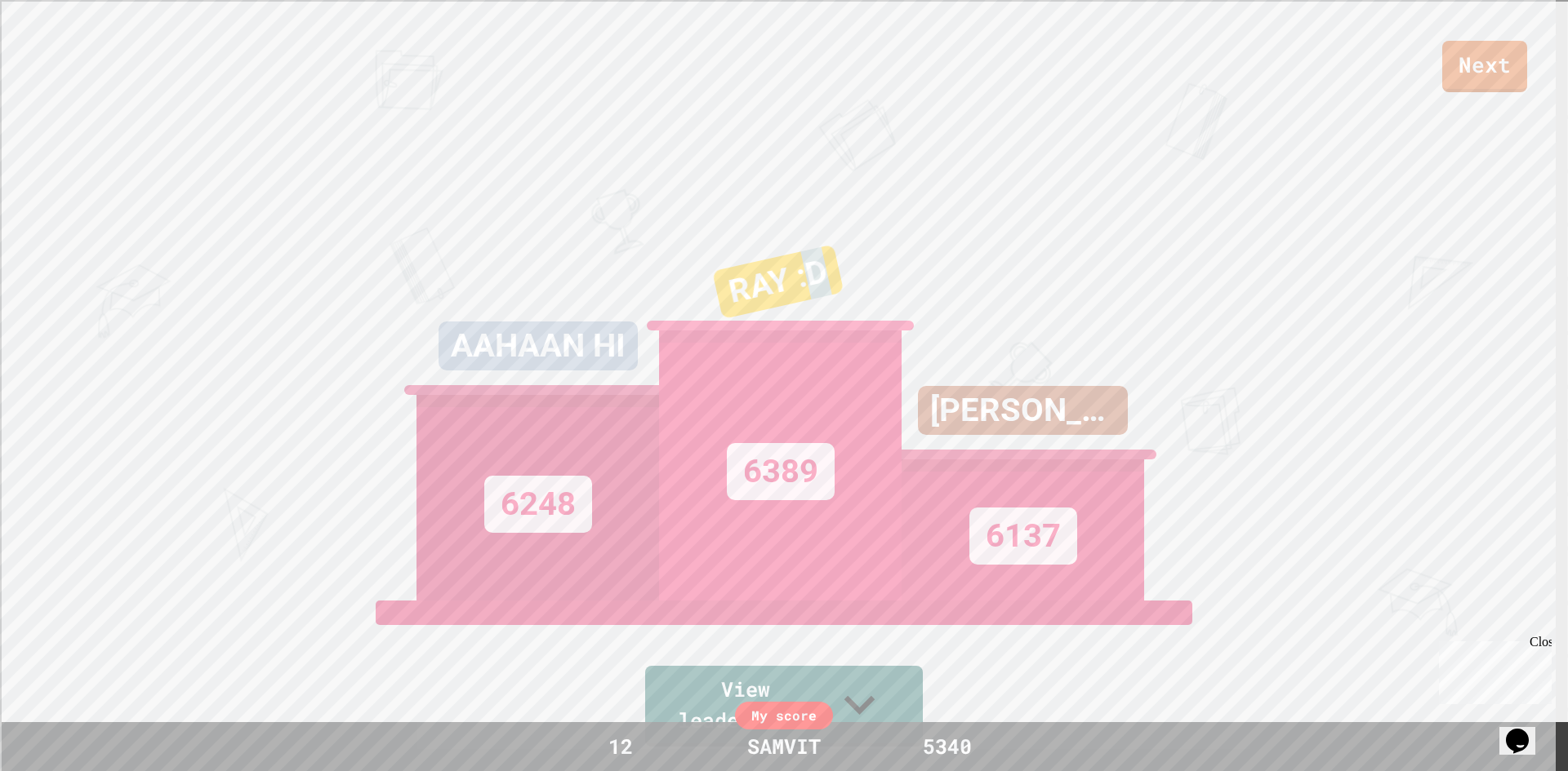
click at [803, 308] on div "RAY :D" at bounding box center [777, 282] width 131 height 75
click at [909, 709] on link "View leaderboard" at bounding box center [784, 704] width 253 height 84
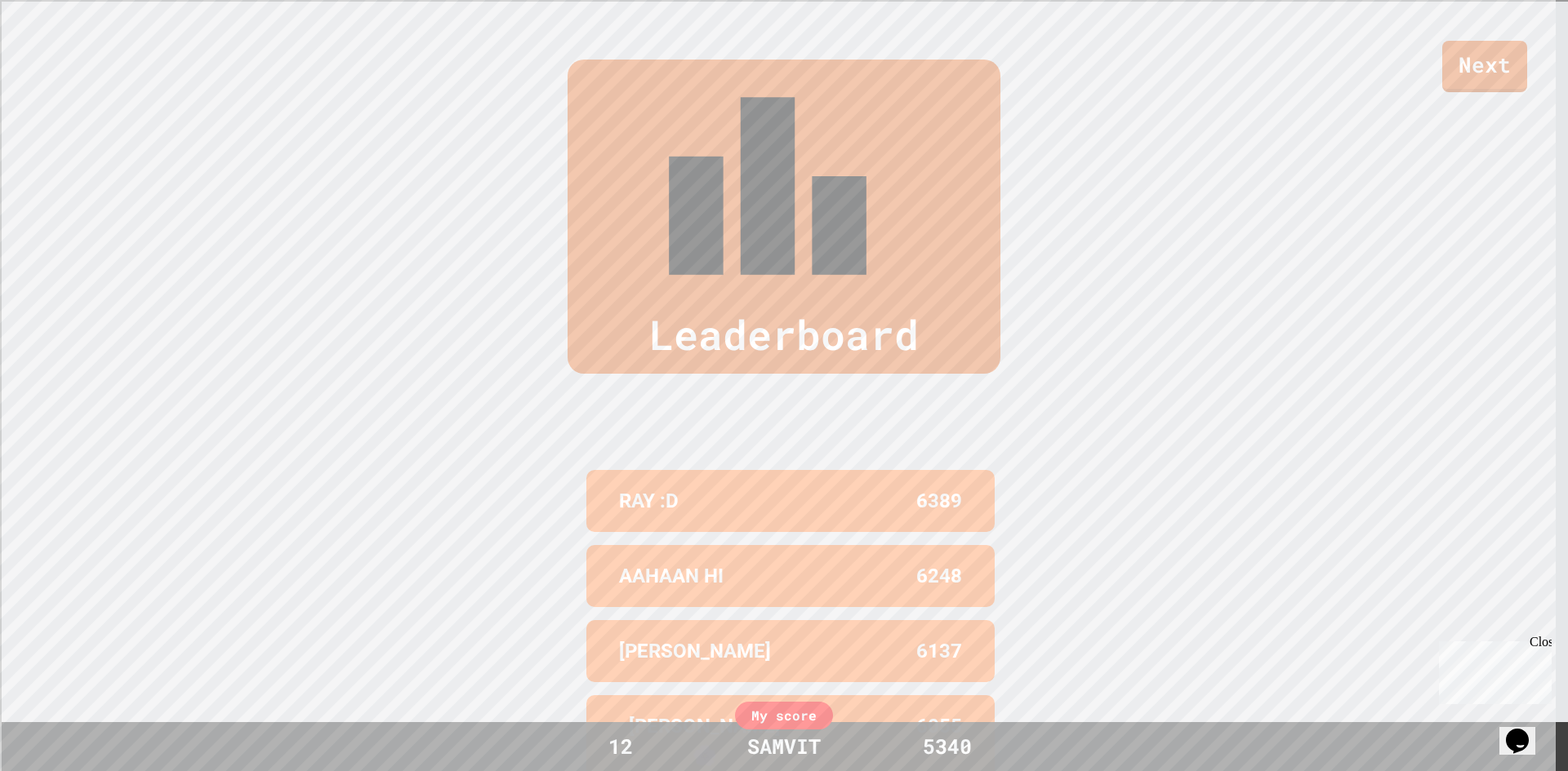
scroll to position [778, 0]
